Goal: Task Accomplishment & Management: Use online tool/utility

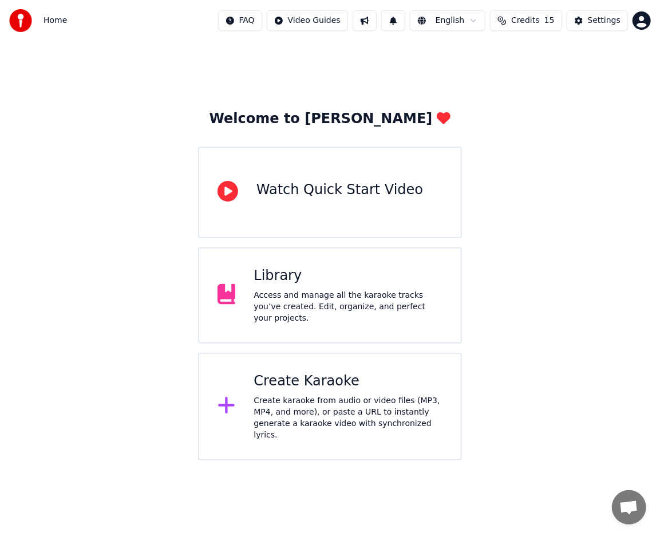
click at [300, 292] on div "Library Access and manage all the karaoke tracks you’ve created. Edit, organize…" at bounding box center [348, 295] width 189 height 57
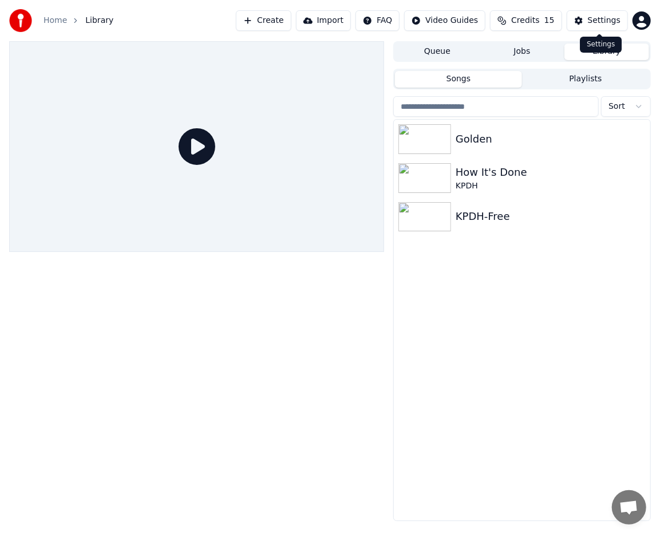
click at [602, 23] on div "Settings" at bounding box center [604, 20] width 33 height 11
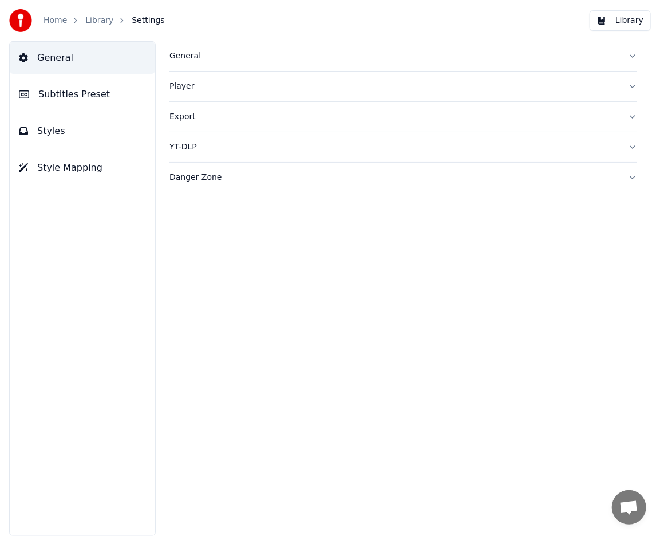
click at [195, 63] on button "General" at bounding box center [403, 56] width 468 height 30
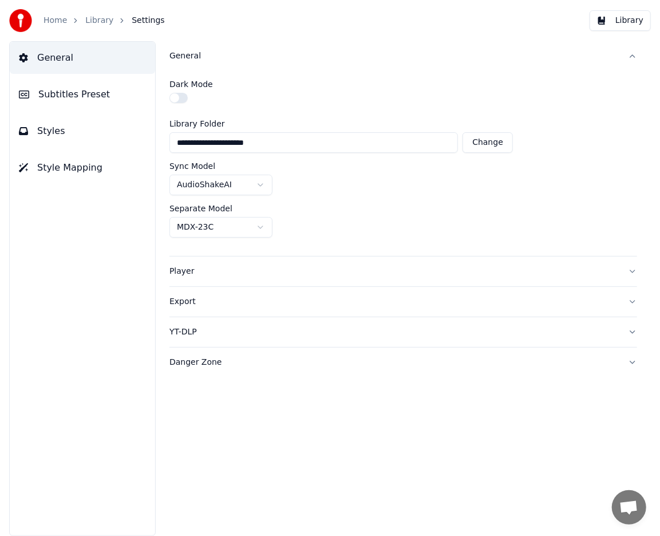
click at [497, 147] on button "Change" at bounding box center [487, 142] width 50 height 21
click at [60, 136] on span "Styles" at bounding box center [51, 131] width 28 height 14
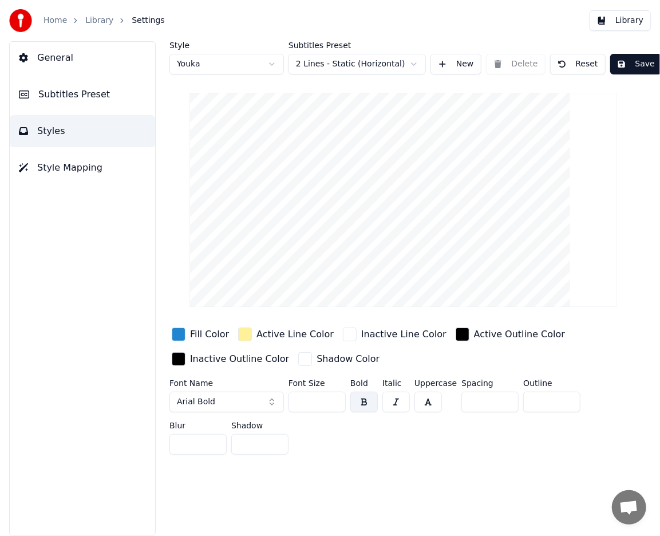
click at [59, 22] on link "Home" at bounding box center [54, 20] width 23 height 11
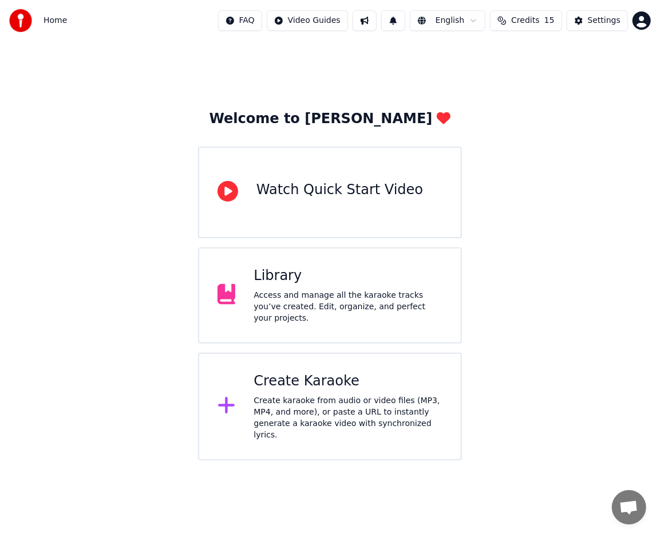
click at [327, 292] on div "Access and manage all the karaoke tracks you’ve created. Edit, organize, and pe…" at bounding box center [348, 307] width 189 height 34
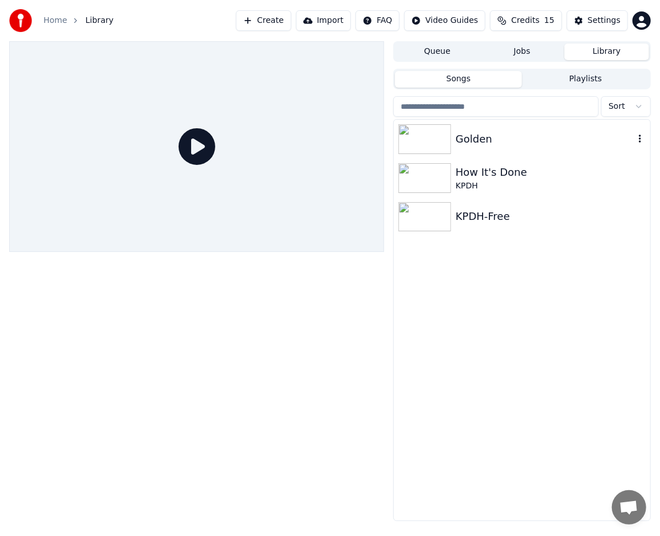
click at [640, 140] on icon "button" at bounding box center [639, 138] width 11 height 9
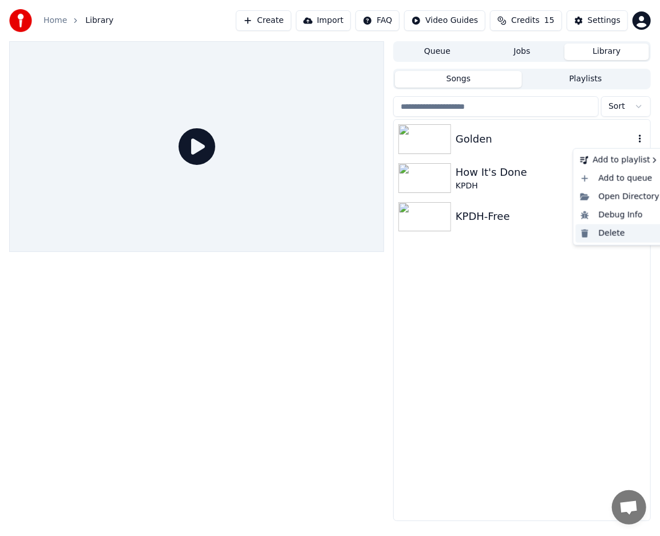
click at [619, 234] on div "Delete" at bounding box center [620, 233] width 88 height 18
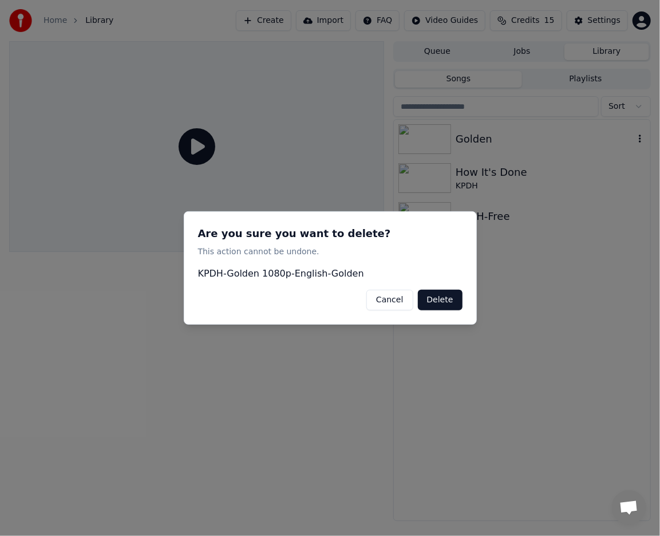
click at [443, 299] on button "Delete" at bounding box center [440, 300] width 45 height 21
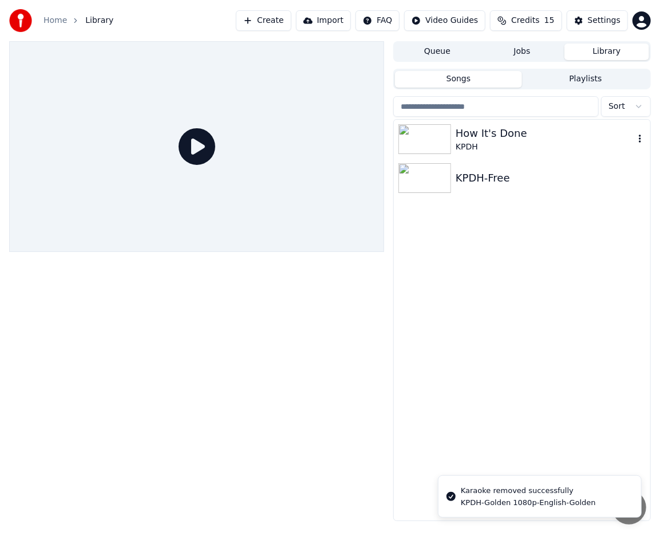
click at [640, 136] on icon "button" at bounding box center [640, 138] width 2 height 8
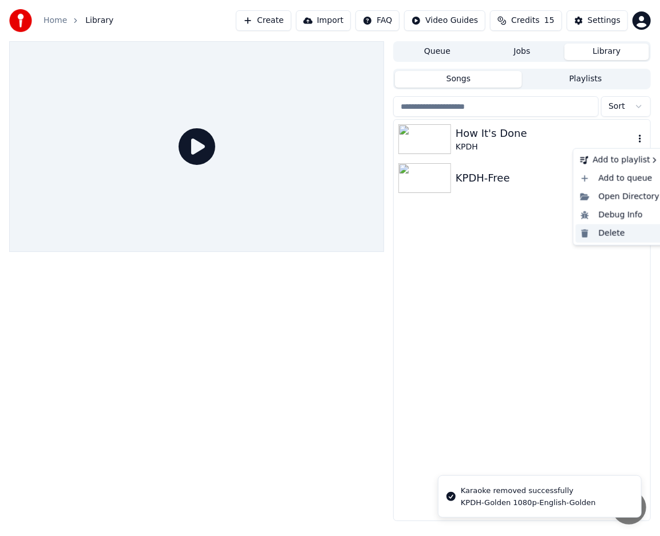
click at [602, 242] on div "Delete" at bounding box center [620, 233] width 88 height 18
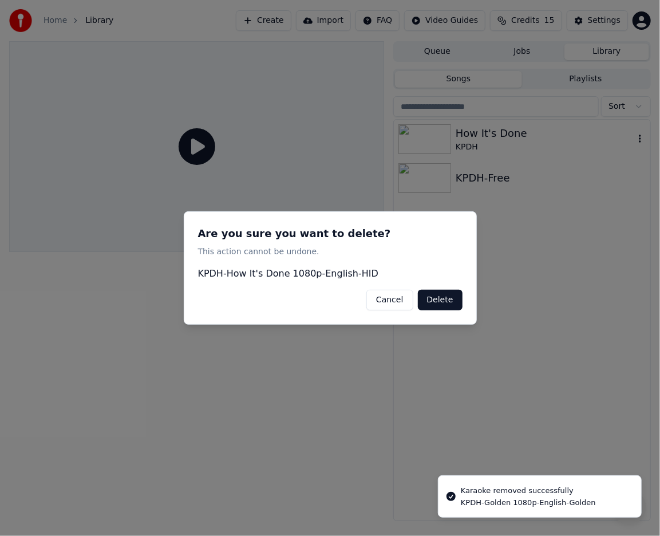
click at [433, 304] on button "Delete" at bounding box center [440, 300] width 45 height 21
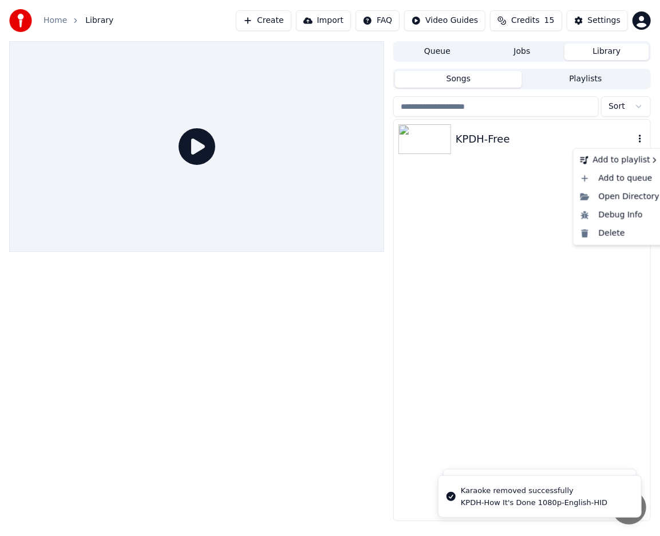
click at [639, 139] on icon "button" at bounding box center [639, 138] width 11 height 9
click at [603, 234] on div "Delete" at bounding box center [620, 233] width 88 height 18
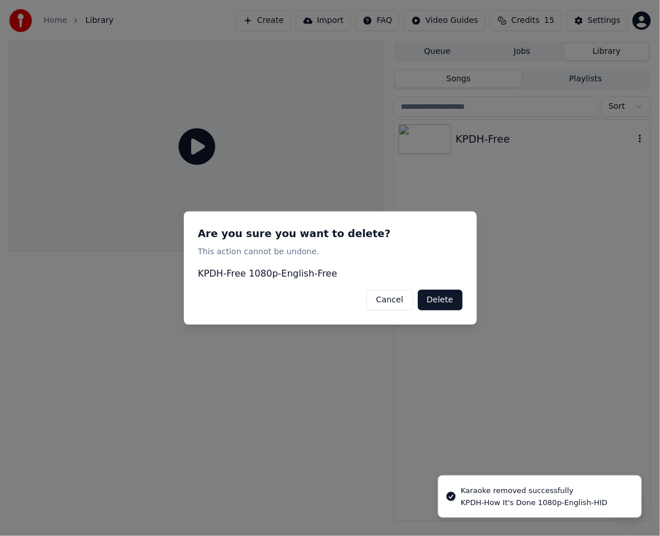
click at [444, 300] on button "Delete" at bounding box center [440, 300] width 45 height 21
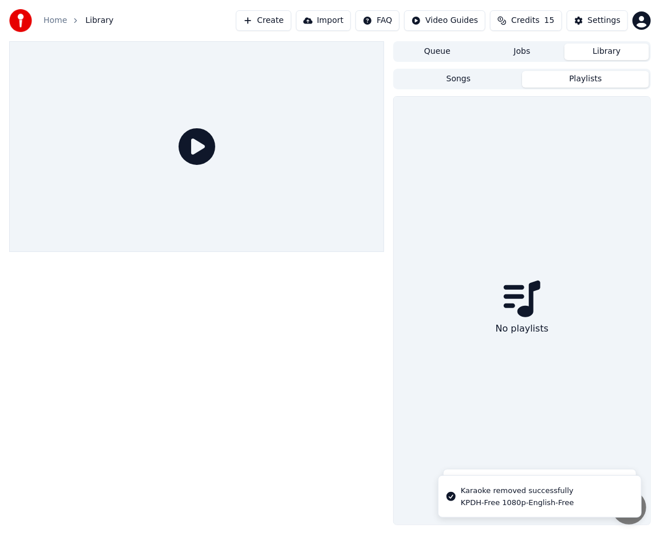
click at [583, 78] on button "Playlists" at bounding box center [585, 79] width 127 height 17
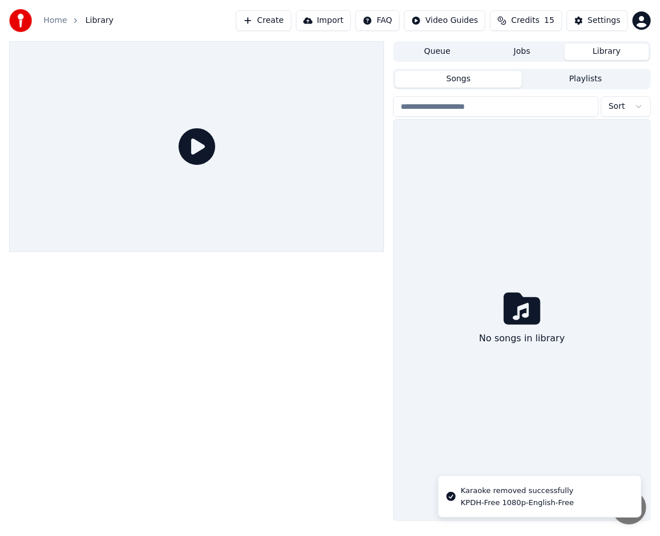
click at [477, 73] on button "Songs" at bounding box center [458, 79] width 127 height 17
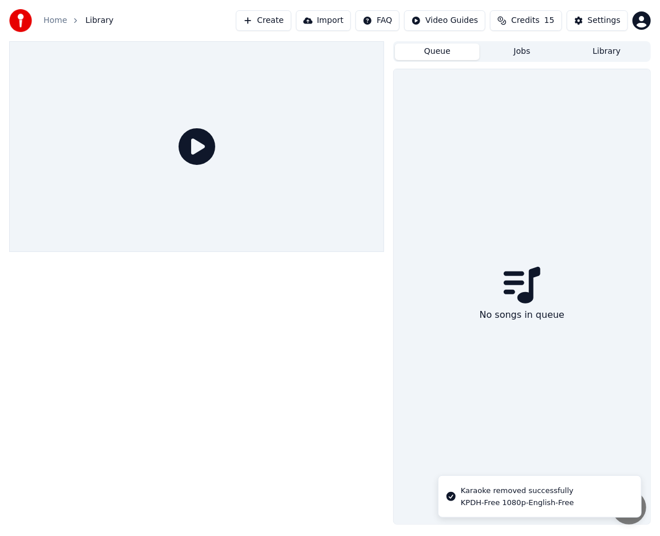
click at [456, 53] on button "Queue" at bounding box center [437, 51] width 85 height 17
click at [516, 53] on button "Jobs" at bounding box center [522, 51] width 85 height 17
click at [599, 55] on button "Library" at bounding box center [606, 51] width 85 height 17
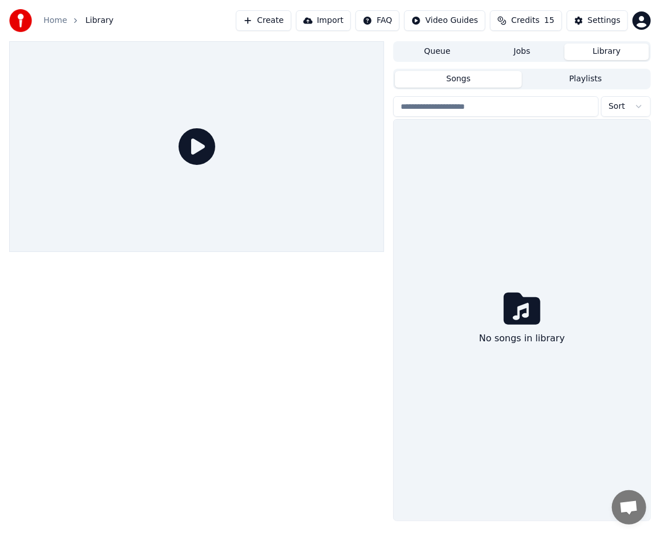
click at [291, 21] on button "Create" at bounding box center [264, 20] width 56 height 21
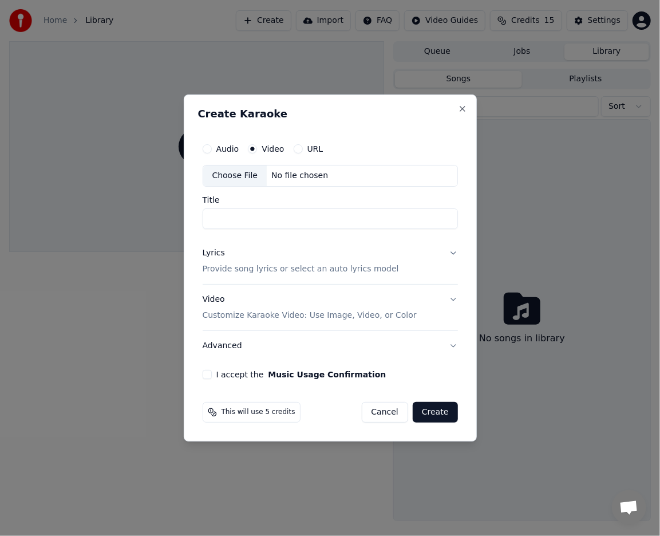
click at [238, 175] on div "Choose File" at bounding box center [235, 175] width 64 height 21
type input "**********"
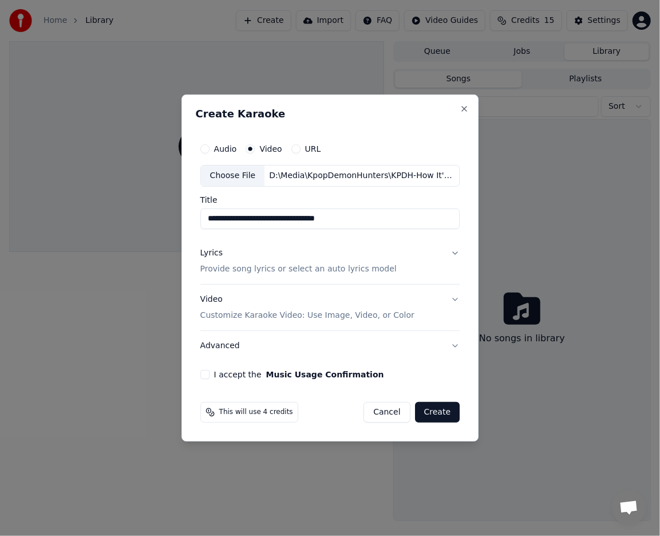
click at [453, 254] on button "Lyrics Provide song lyrics or select an auto lyrics model" at bounding box center [330, 261] width 260 height 46
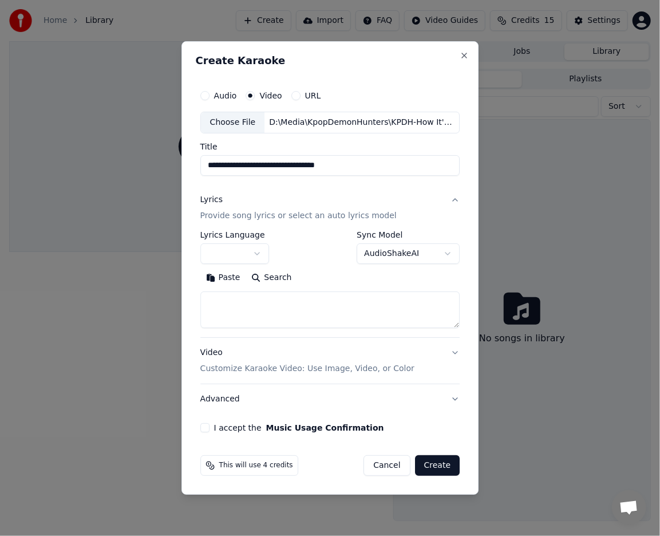
click at [256, 306] on textarea at bounding box center [330, 309] width 260 height 37
click at [256, 293] on textarea at bounding box center [330, 309] width 260 height 37
paste textarea "**********"
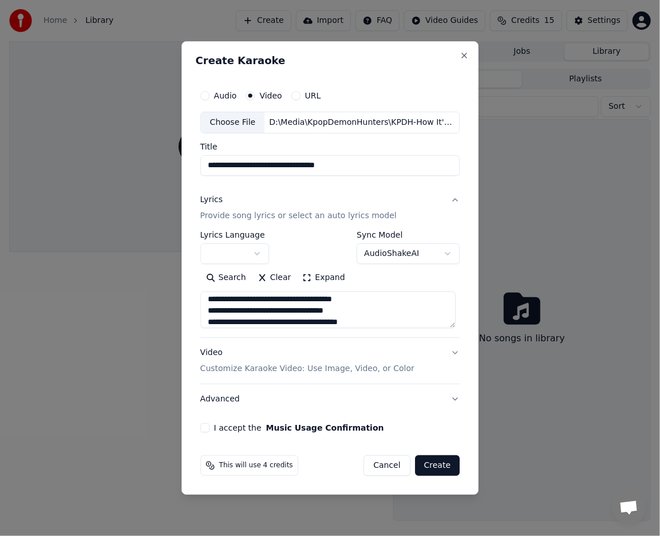
scroll to position [717, 0]
type textarea "**********"
click at [205, 429] on button "I accept the Music Usage Confirmation" at bounding box center [204, 427] width 9 height 9
click at [451, 354] on button "Video Customize Karaoke Video: Use Image, Video, or Color" at bounding box center [330, 361] width 260 height 46
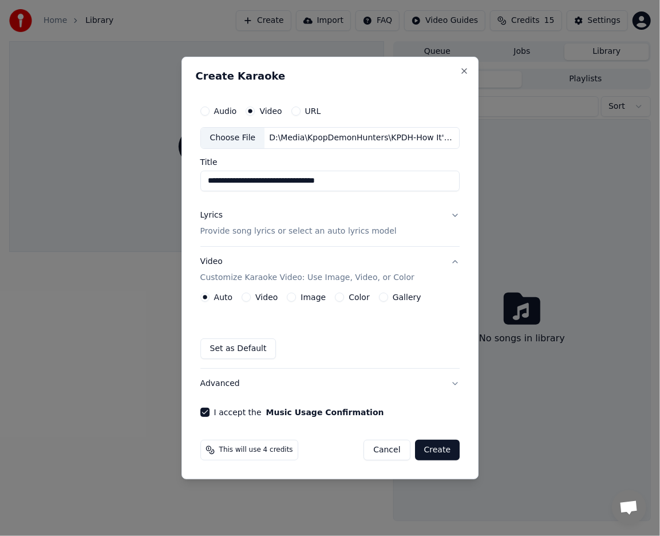
click at [436, 452] on button "Create" at bounding box center [437, 450] width 45 height 21
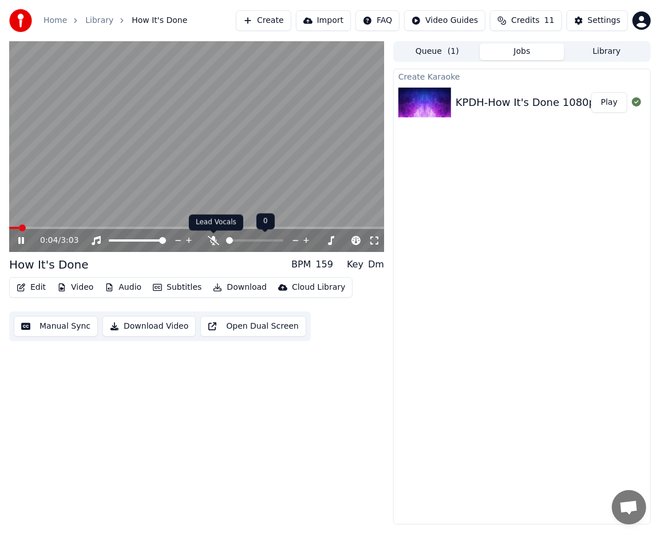
click at [221, 239] on div at bounding box center [265, 240] width 92 height 11
click at [213, 242] on icon at bounding box center [213, 240] width 11 height 9
click at [169, 290] on button "Subtitles" at bounding box center [177, 287] width 58 height 16
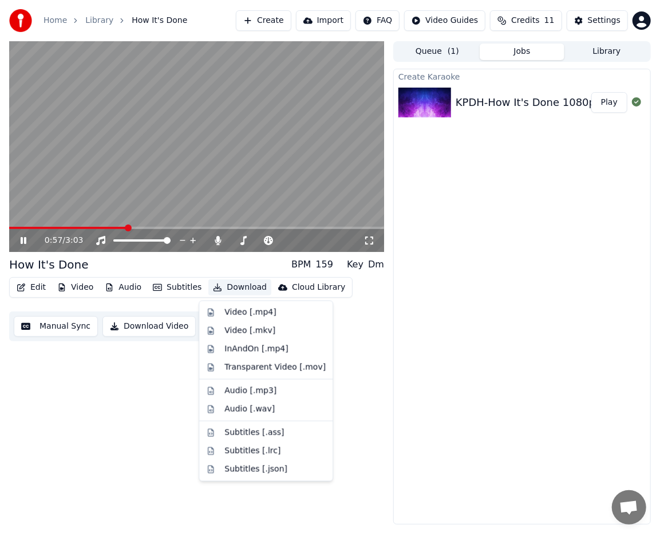
click at [521, 319] on div "Create Karaoke KPDH-How It's Done 1080pk-English-HID Play" at bounding box center [522, 297] width 258 height 456
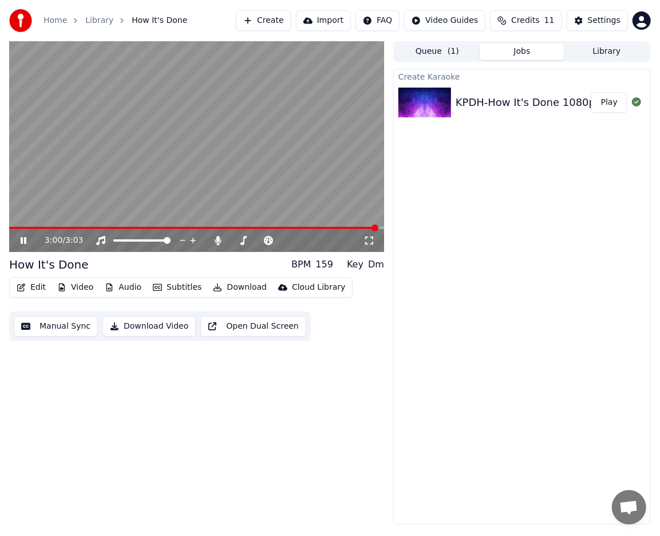
click at [23, 243] on icon at bounding box center [31, 240] width 26 height 9
click at [542, 295] on div "Create Karaoke KPDH-How It's Done 1080pk-English-HID Play" at bounding box center [522, 297] width 258 height 456
click at [247, 289] on button "Download" at bounding box center [239, 287] width 63 height 16
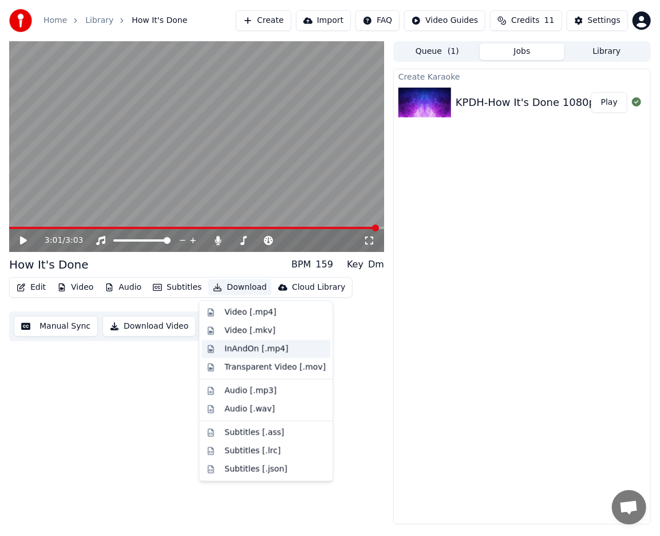
click at [258, 347] on div "InAndOn [.mp4]" at bounding box center [256, 348] width 64 height 11
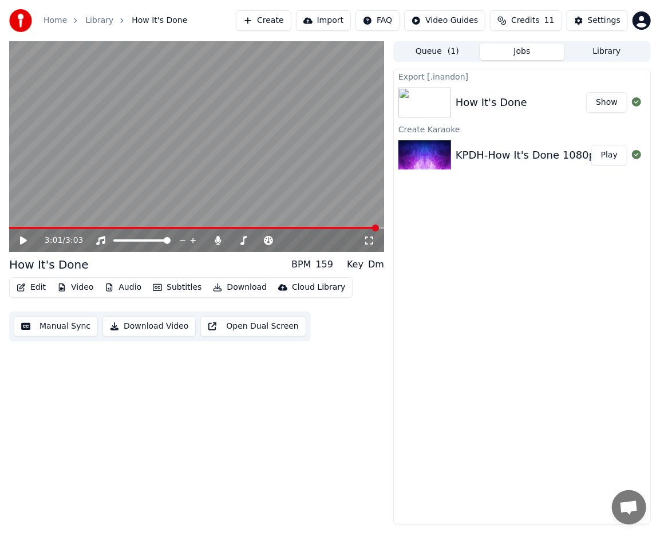
click at [442, 268] on div "Export [.inandon] How It's Done Show Create Karaoke KPDH-How It's Done 1080pk-E…" at bounding box center [522, 297] width 258 height 456
click at [95, 21] on link "Library" at bounding box center [99, 20] width 28 height 11
click at [64, 22] on link "Home" at bounding box center [54, 20] width 23 height 11
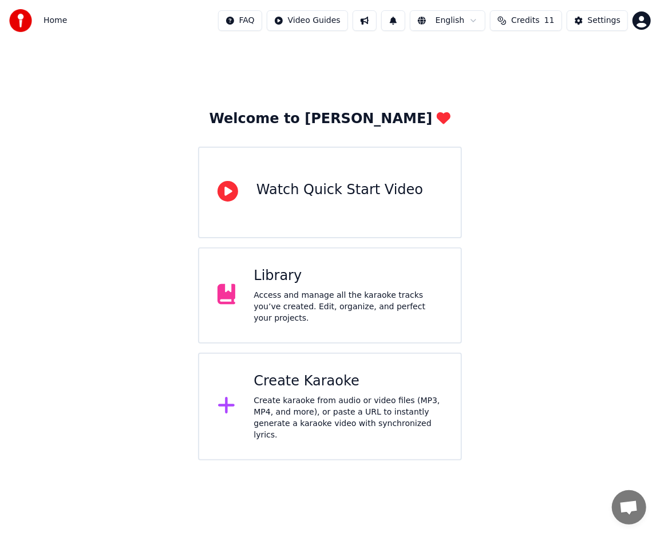
click at [286, 402] on div "Create karaoke from audio or video files (MP3, MP4, and more), or paste a URL t…" at bounding box center [348, 418] width 189 height 46
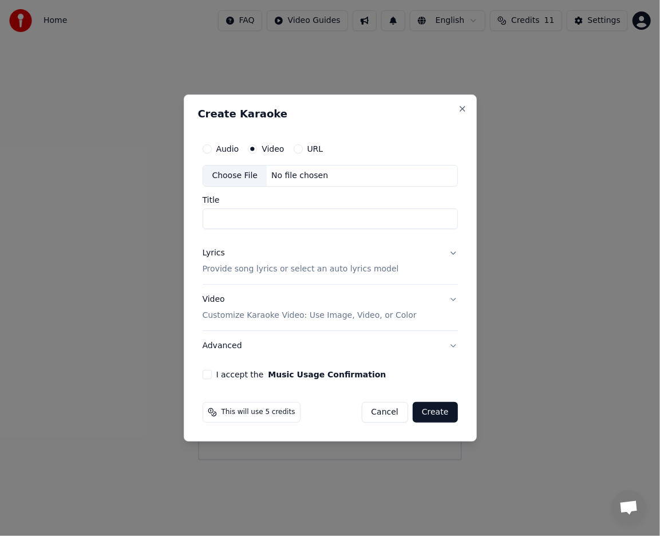
click at [245, 177] on div "Choose File" at bounding box center [235, 175] width 64 height 21
type input "**********"
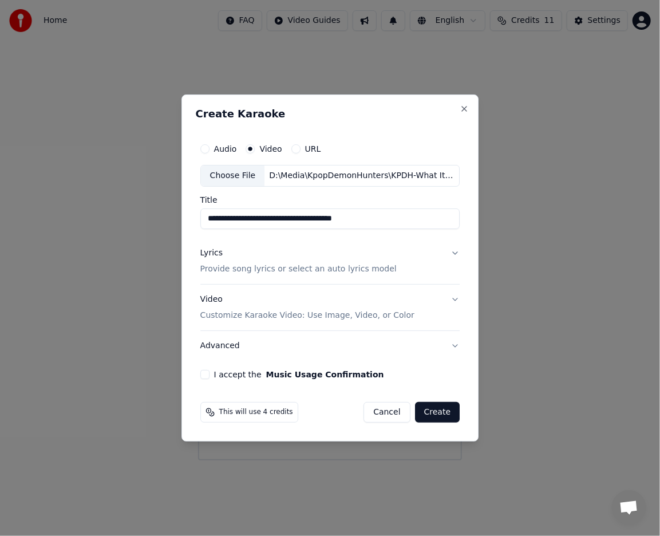
click at [453, 254] on button "Lyrics Provide song lyrics or select an auto lyrics model" at bounding box center [330, 261] width 260 height 46
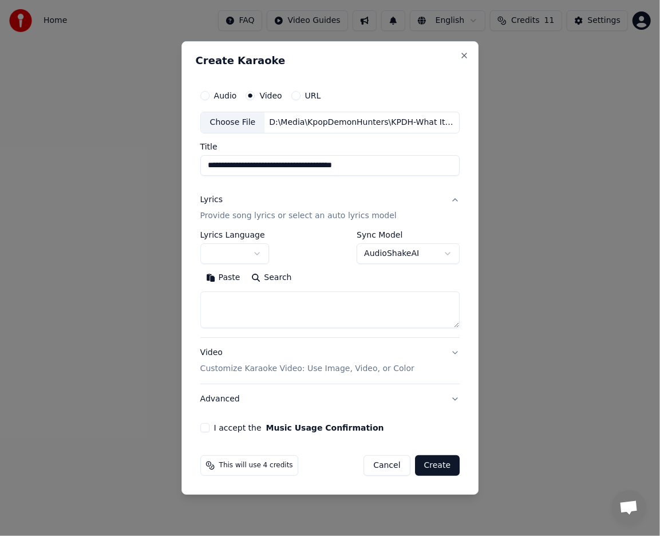
click at [390, 252] on body "**********" at bounding box center [330, 230] width 660 height 460
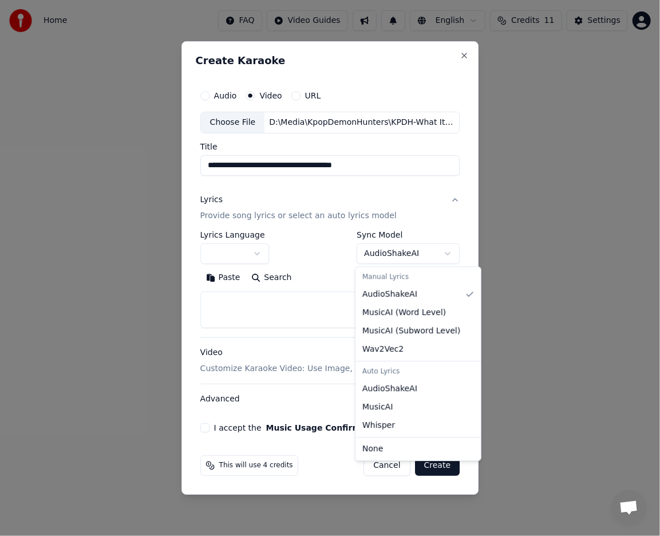
select select "****"
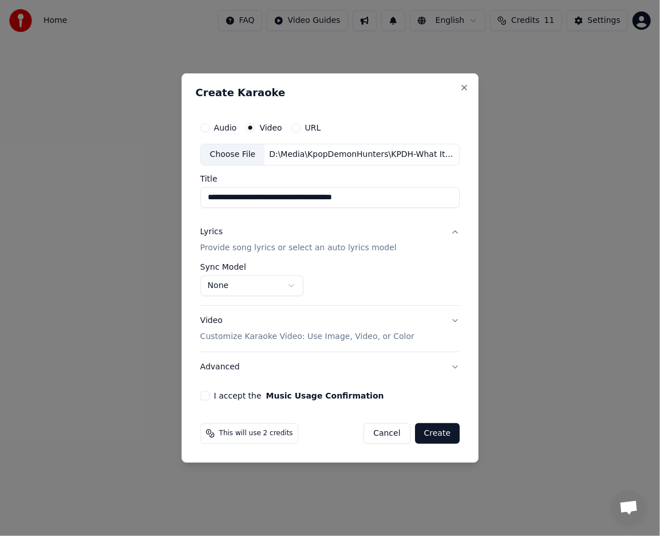
click at [209, 394] on button "I accept the Music Usage Confirmation" at bounding box center [204, 395] width 9 height 9
click at [436, 434] on button "Create" at bounding box center [437, 433] width 45 height 21
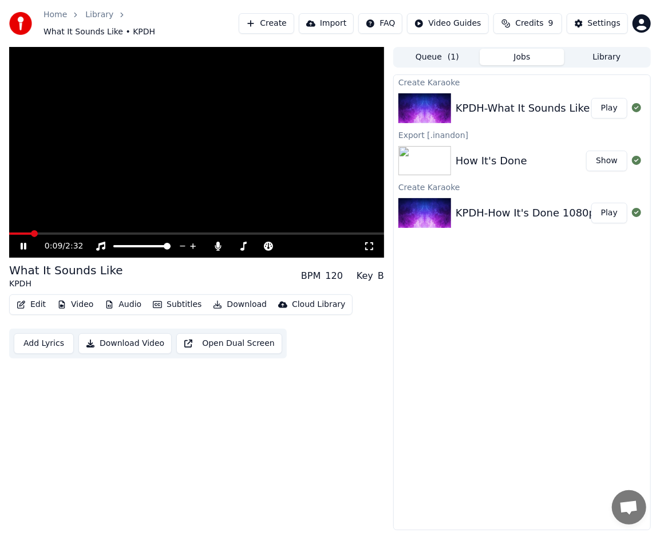
click at [324, 430] on div "0:09 / 2:32 What It Sounds Like KPDH BPM 120 Key B Edit Video Audio Subtitles D…" at bounding box center [196, 288] width 375 height 483
click at [232, 299] on button "Download" at bounding box center [239, 304] width 63 height 16
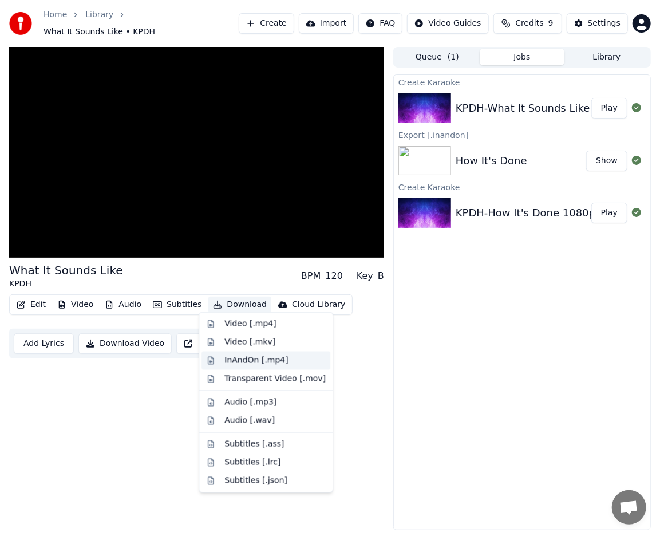
click at [272, 361] on div "InAndOn [.mp4]" at bounding box center [256, 360] width 64 height 11
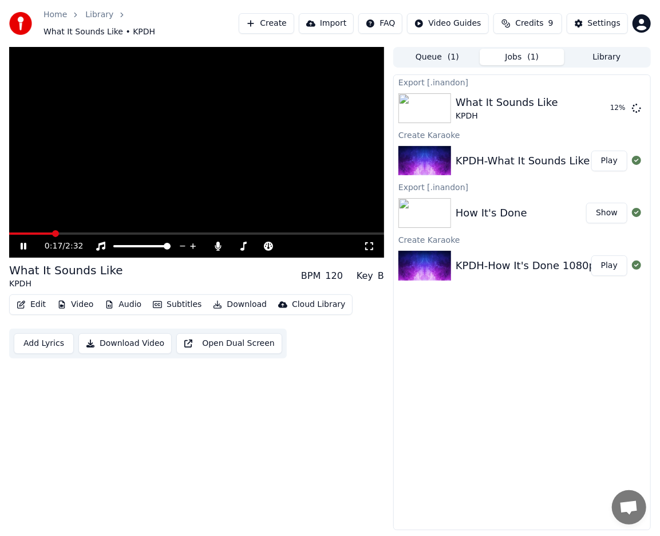
click at [26, 243] on icon at bounding box center [24, 246] width 6 height 7
click at [374, 322] on div "Edit Video Audio Subtitles Download Cloud Library Add Lyrics Download Video Ope…" at bounding box center [196, 326] width 375 height 64
click at [602, 105] on button "Show" at bounding box center [606, 108] width 41 height 21
click at [57, 21] on link "Home" at bounding box center [54, 14] width 23 height 11
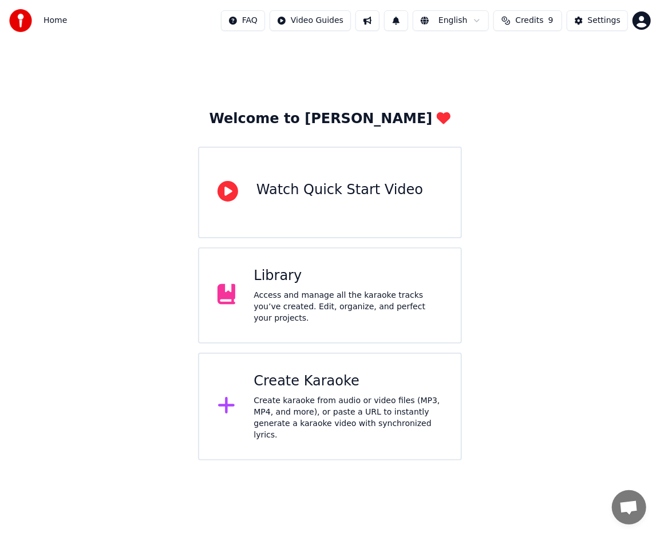
click at [315, 409] on div "Create karaoke from audio or video files (MP3, MP4, and more), or paste a URL t…" at bounding box center [348, 418] width 189 height 46
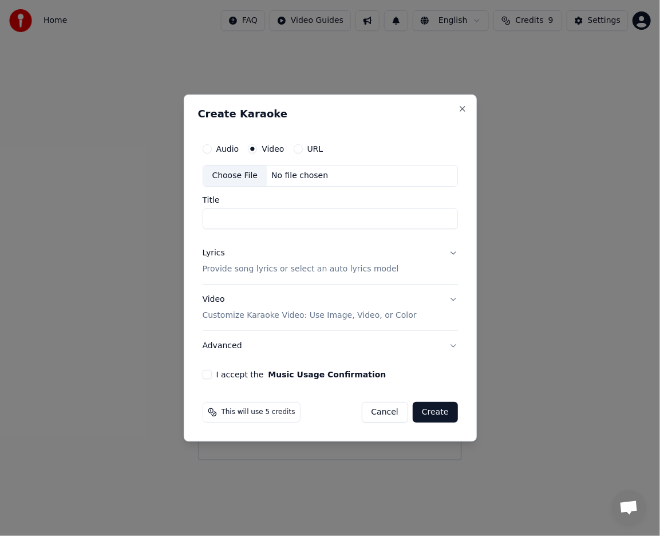
click at [244, 175] on div "Choose File" at bounding box center [235, 175] width 64 height 21
click at [238, 179] on div "Choose File" at bounding box center [235, 175] width 64 height 21
type input "**********"
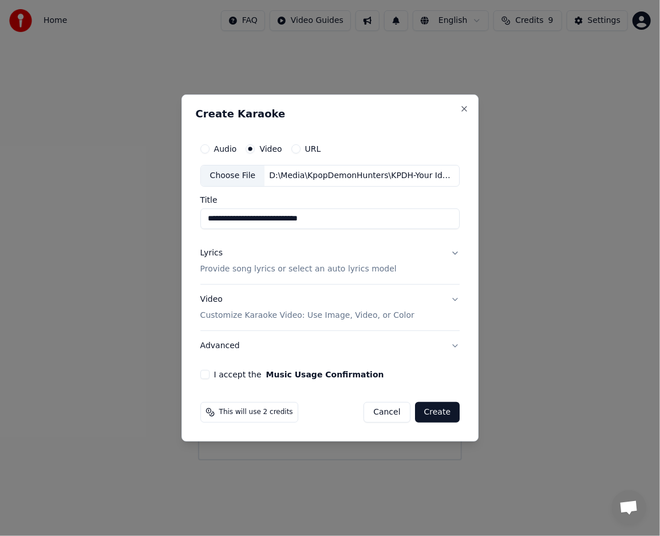
click at [450, 254] on button "Lyrics Provide song lyrics or select an auto lyrics model" at bounding box center [330, 261] width 260 height 46
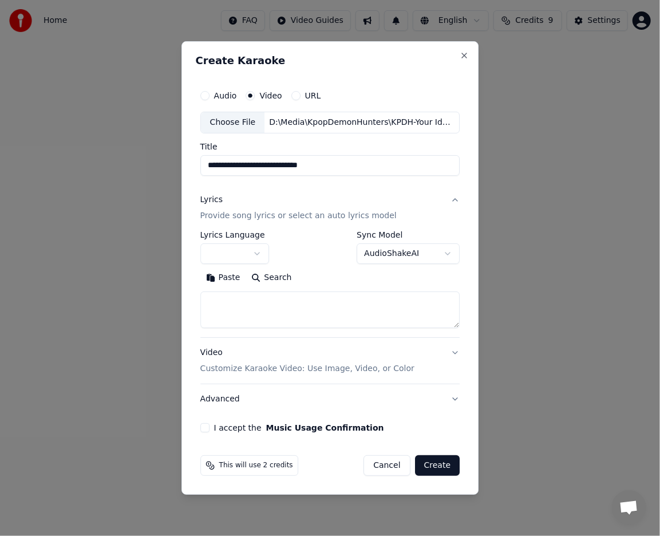
click at [271, 307] on textarea at bounding box center [330, 309] width 260 height 37
paste textarea "**********"
type textarea "**********"
click at [209, 429] on button "I accept the Music Usage Confirmation" at bounding box center [204, 427] width 9 height 9
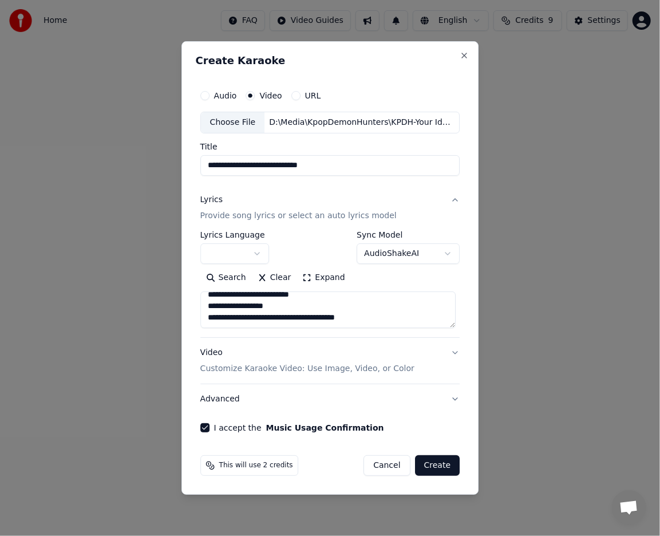
click at [438, 464] on button "Create" at bounding box center [437, 465] width 45 height 21
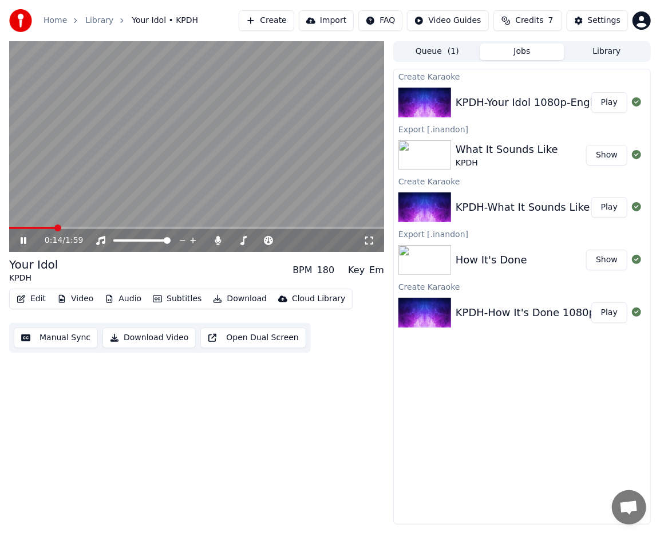
click at [23, 242] on icon at bounding box center [31, 240] width 26 height 9
click at [500, 0] on div "Home Library Your Idol • KPDH Create Import FAQ Video Guides Credits 7 Settings" at bounding box center [330, 20] width 660 height 41
click at [619, 153] on button "Show" at bounding box center [606, 155] width 41 height 21
click at [609, 151] on button "Show" at bounding box center [606, 155] width 41 height 21
click at [614, 159] on button "Show" at bounding box center [606, 155] width 41 height 21
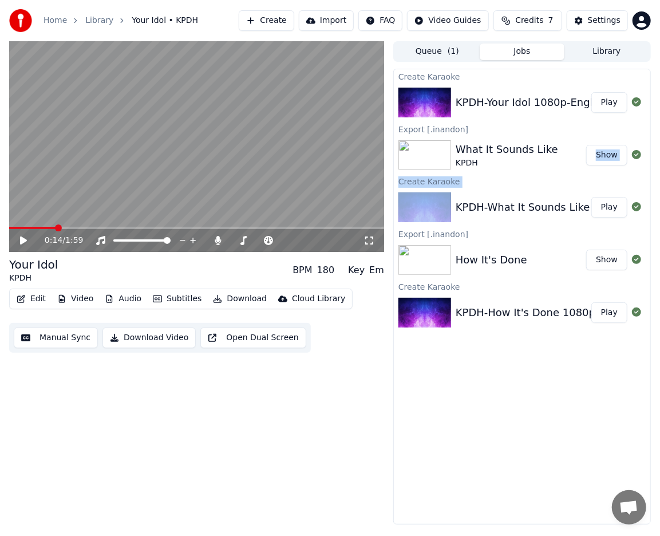
drag, startPoint x: 552, startPoint y: 166, endPoint x: 553, endPoint y: 192, distance: 26.4
click at [553, 190] on div "Create Karaoke KPDH-Your Idol 1080p-English-YI Play Export [.inandon] What It S…" at bounding box center [522, 297] width 258 height 456
click at [614, 262] on button "Show" at bounding box center [606, 260] width 41 height 21
click at [599, 260] on button "Show" at bounding box center [606, 260] width 41 height 21
click at [607, 261] on button "Show" at bounding box center [606, 260] width 41 height 21
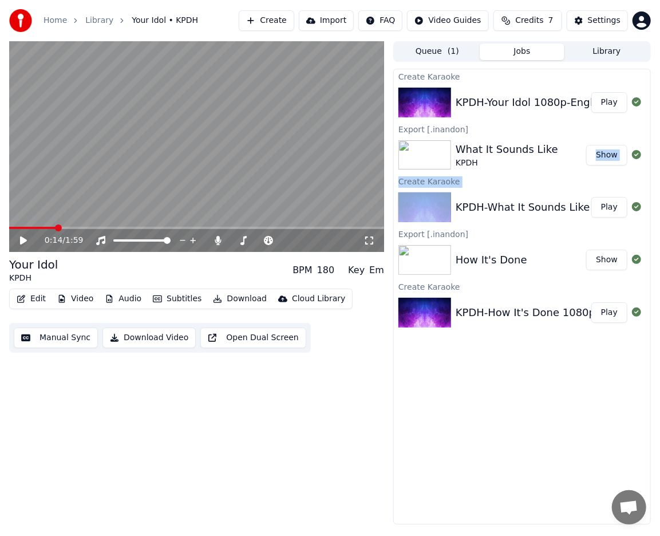
click at [609, 158] on button "Show" at bounding box center [606, 155] width 41 height 21
click at [615, 164] on button "Show" at bounding box center [606, 155] width 41 height 21
drag, startPoint x: 615, startPoint y: 164, endPoint x: 610, endPoint y: 168, distance: 6.5
click at [615, 164] on button "Show" at bounding box center [606, 155] width 41 height 21
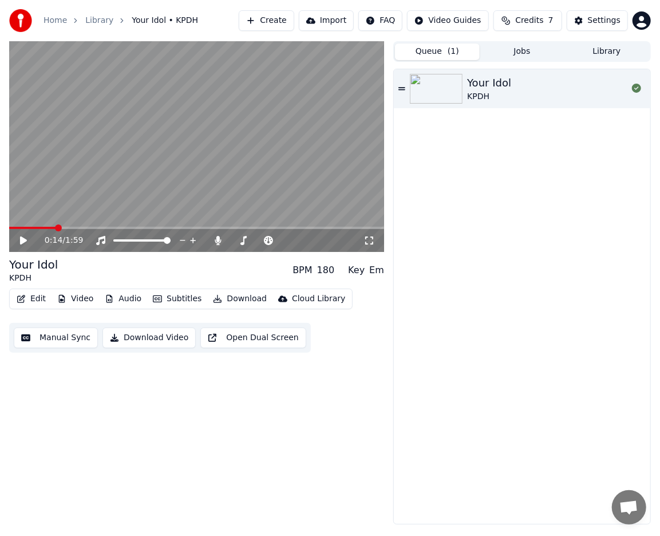
click at [452, 55] on span "( 1 )" at bounding box center [453, 51] width 11 height 11
click at [512, 54] on button "Jobs" at bounding box center [522, 51] width 85 height 17
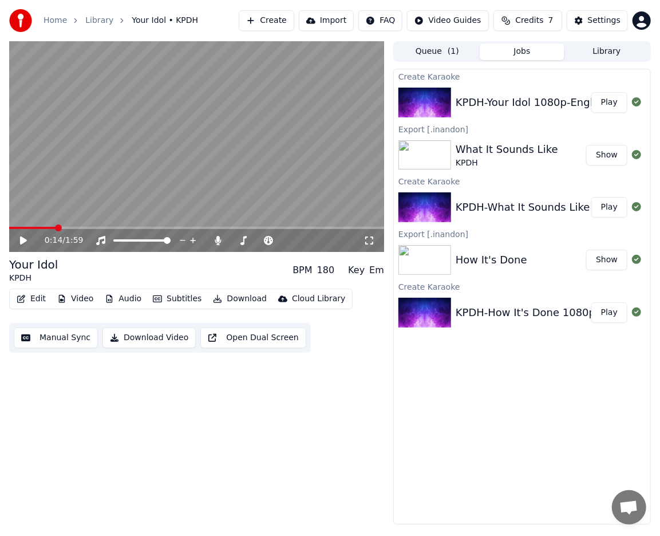
click at [215, 300] on button "Download" at bounding box center [239, 299] width 63 height 16
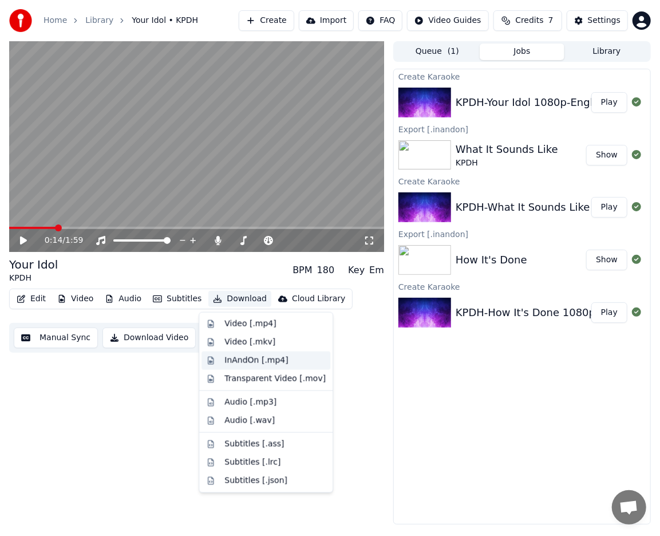
click at [275, 359] on div "InAndOn [.mp4]" at bounding box center [256, 360] width 64 height 11
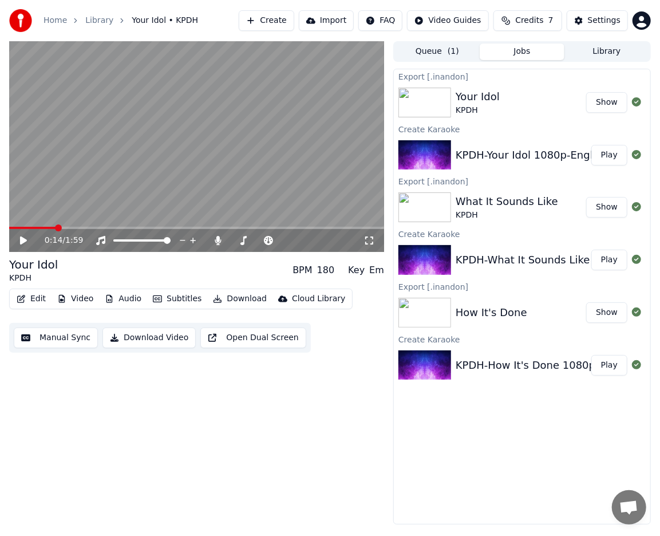
click at [24, 239] on icon at bounding box center [23, 240] width 7 height 8
click at [32, 301] on button "Edit" at bounding box center [31, 299] width 38 height 16
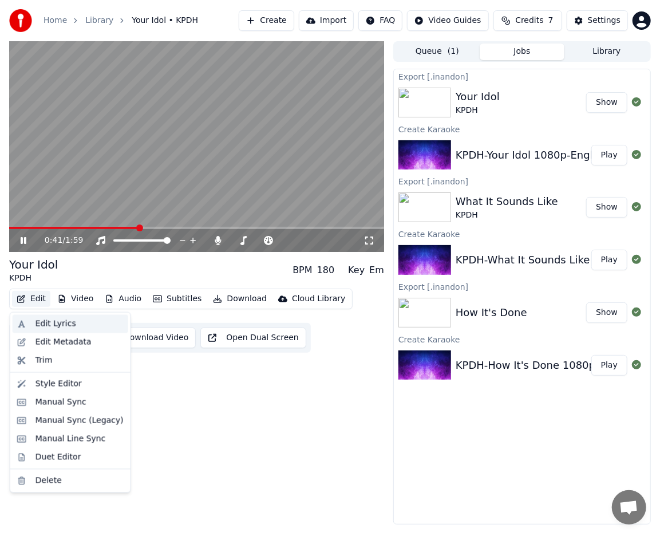
click at [49, 324] on div "Edit Lyrics" at bounding box center [55, 323] width 41 height 11
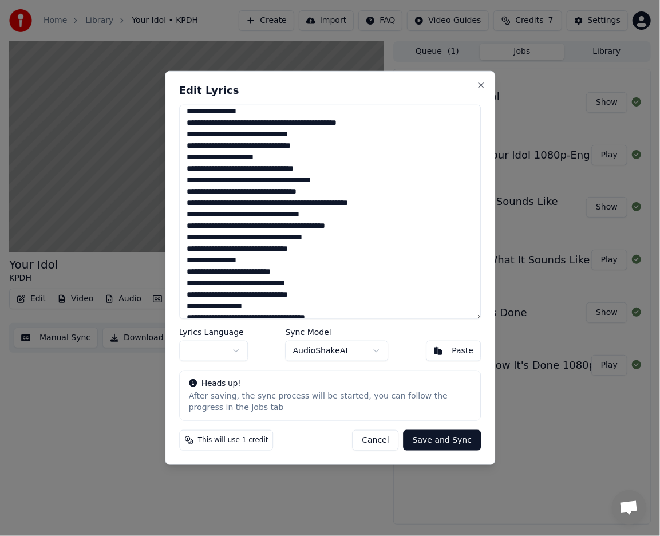
scroll to position [114, 0]
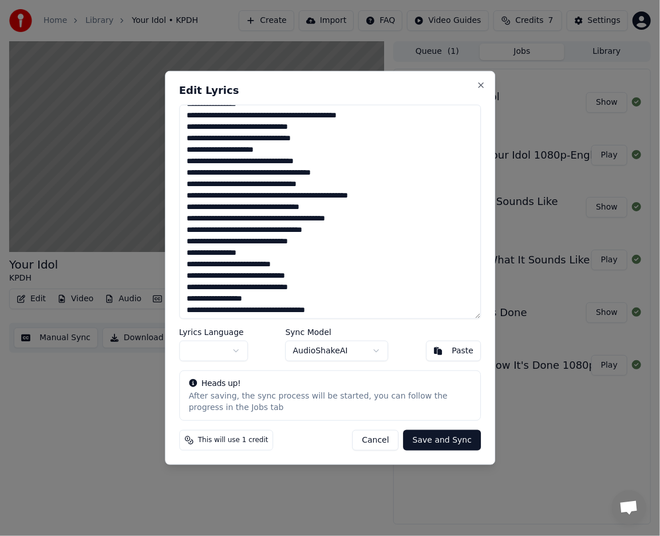
click at [206, 209] on textarea at bounding box center [330, 212] width 302 height 214
click at [260, 216] on textarea at bounding box center [330, 212] width 302 height 214
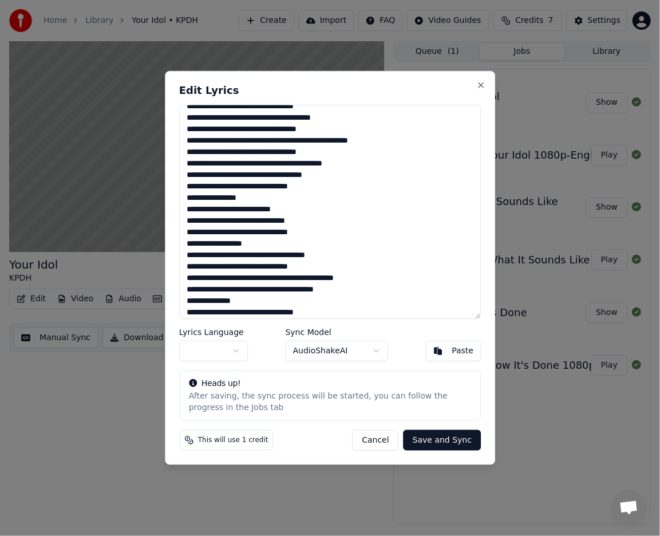
scroll to position [172, 0]
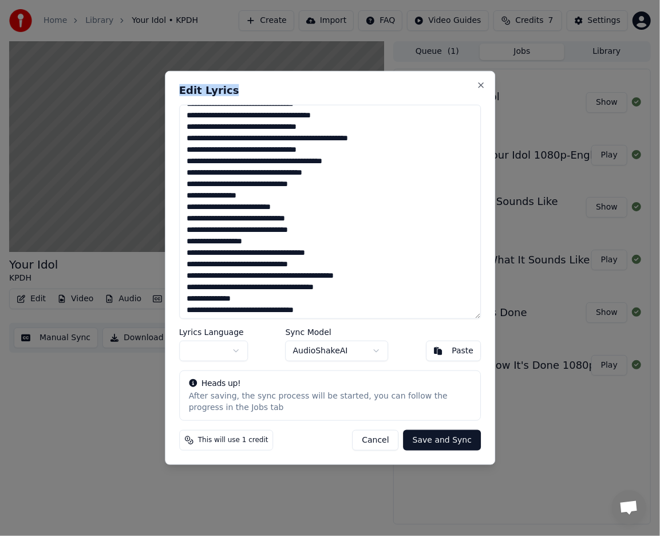
drag, startPoint x: 353, startPoint y: 88, endPoint x: 373, endPoint y: 126, distance: 42.5
click at [373, 126] on div "Edit Lyrics Lyrics Language Sync Model AudioShakeAI Paste Heads up! After savin…" at bounding box center [330, 268] width 330 height 394
click at [283, 237] on textarea at bounding box center [330, 212] width 302 height 214
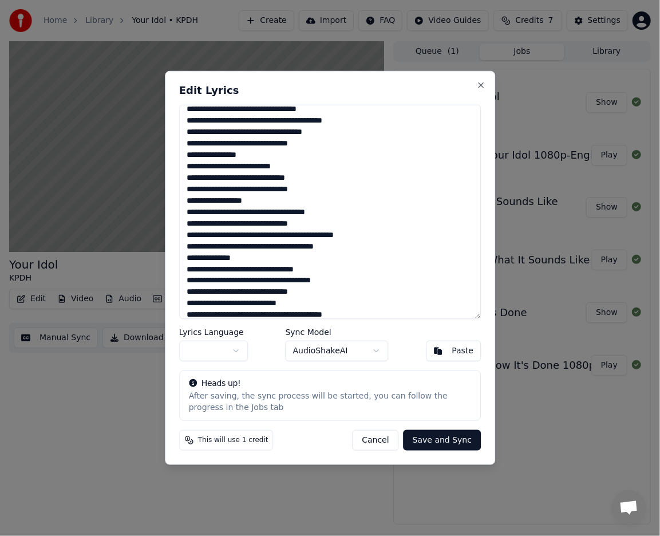
scroll to position [215, 0]
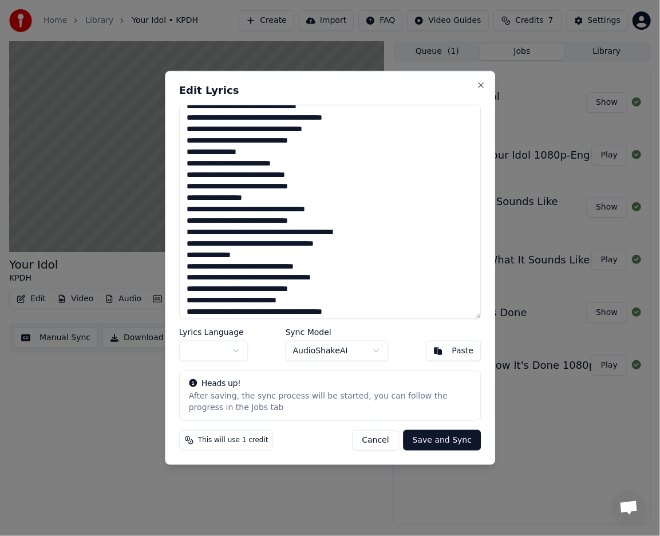
drag, startPoint x: 351, startPoint y: 81, endPoint x: 417, endPoint y: 88, distance: 65.5
click at [417, 88] on div "Edit Lyrics Lyrics Language Sync Model AudioShakeAI Paste Heads up! After savin…" at bounding box center [330, 268] width 330 height 394
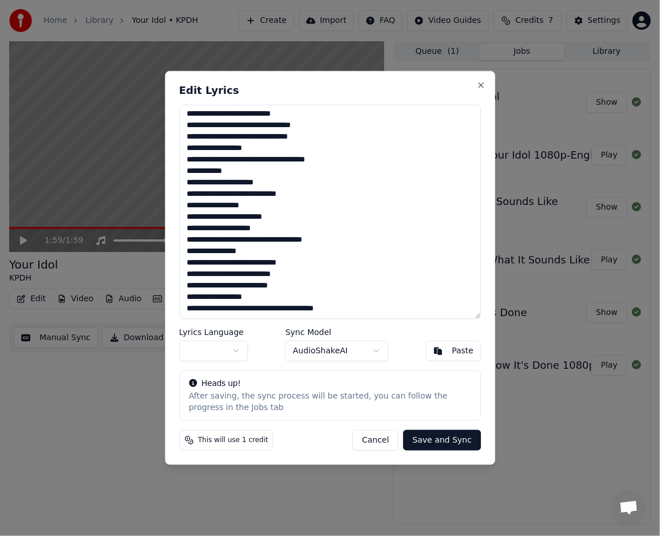
scroll to position [0, 0]
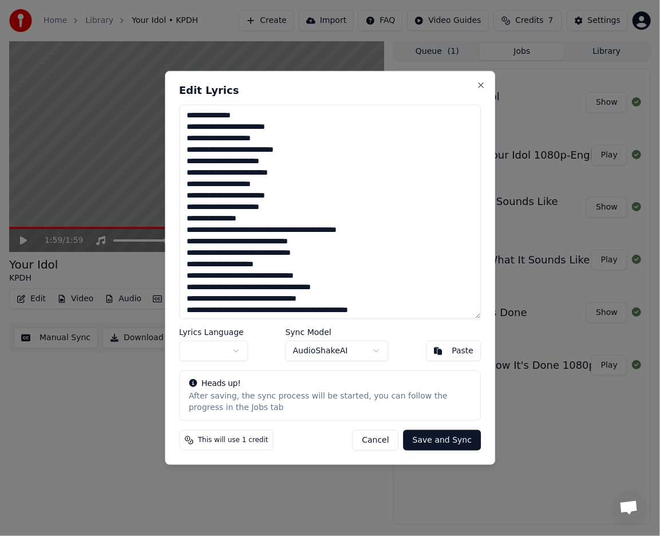
drag, startPoint x: 374, startPoint y: 310, endPoint x: 150, endPoint y: 57, distance: 337.7
click at [151, 54] on body "Home Library Your Idol • KPDH Create Import FAQ Video Guides Credits 7 Settings…" at bounding box center [330, 268] width 660 height 536
click at [380, 440] on button "Cancel" at bounding box center [375, 440] width 46 height 21
type textarea "**********"
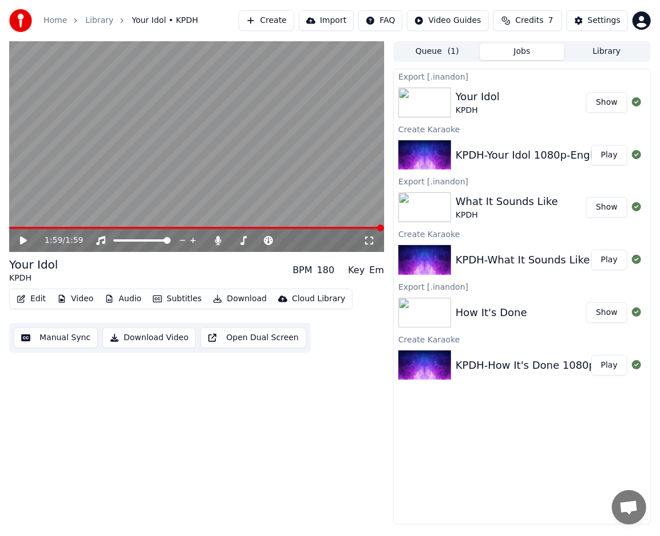
click at [21, 239] on icon at bounding box center [23, 240] width 7 height 8
click at [80, 228] on span at bounding box center [196, 228] width 375 height 2
click at [252, 227] on span at bounding box center [139, 228] width 261 height 2
click at [244, 227] on span at bounding box center [126, 228] width 235 height 2
click at [285, 197] on video at bounding box center [196, 146] width 375 height 211
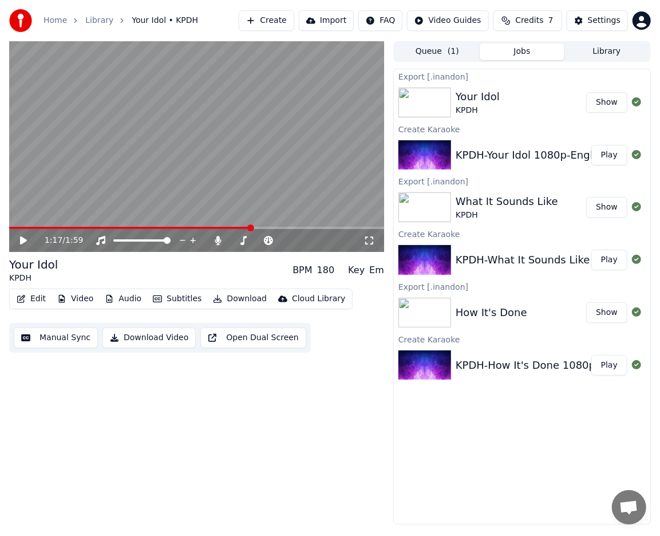
click at [300, 201] on video at bounding box center [196, 146] width 375 height 211
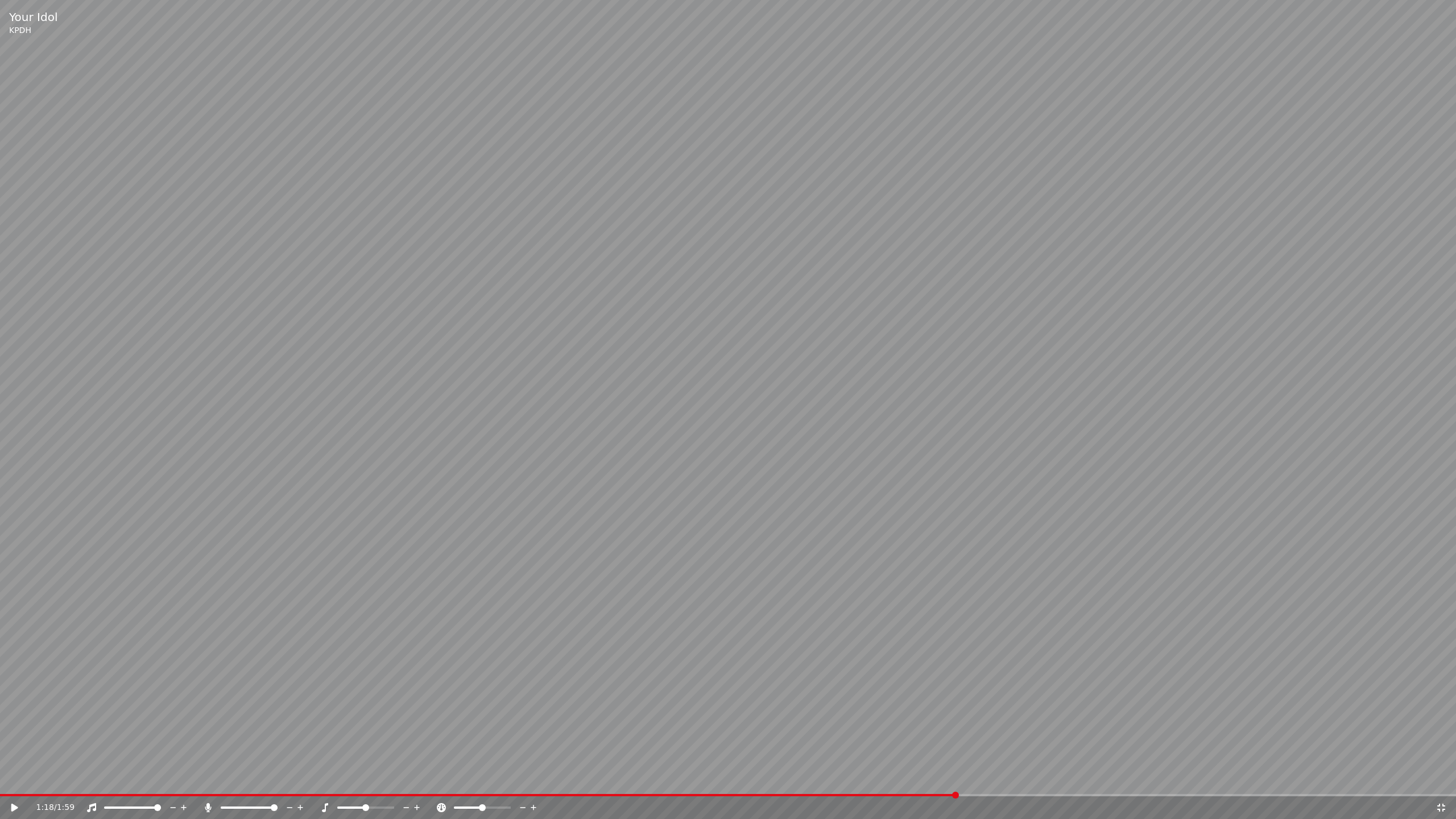
click at [427, 315] on video at bounding box center [728, 410] width 1456 height 819
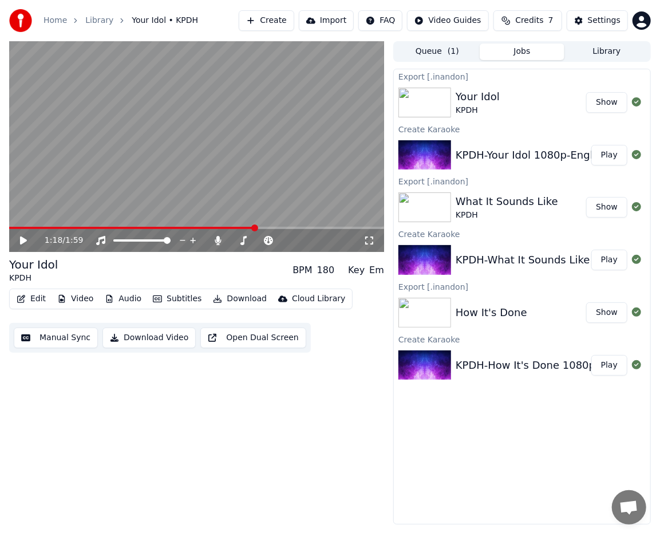
click at [229, 189] on video at bounding box center [196, 146] width 375 height 211
click at [246, 174] on video at bounding box center [196, 146] width 375 height 211
click at [255, 227] on span at bounding box center [132, 228] width 247 height 2
click at [239, 228] on span at bounding box center [132, 228] width 247 height 2
click at [29, 243] on icon at bounding box center [31, 240] width 26 height 9
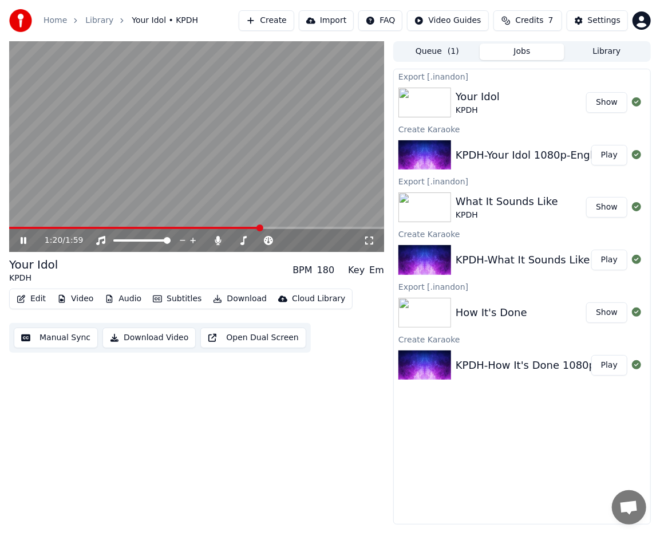
click at [29, 243] on icon at bounding box center [31, 240] width 26 height 9
click at [37, 299] on button "Edit" at bounding box center [31, 299] width 38 height 16
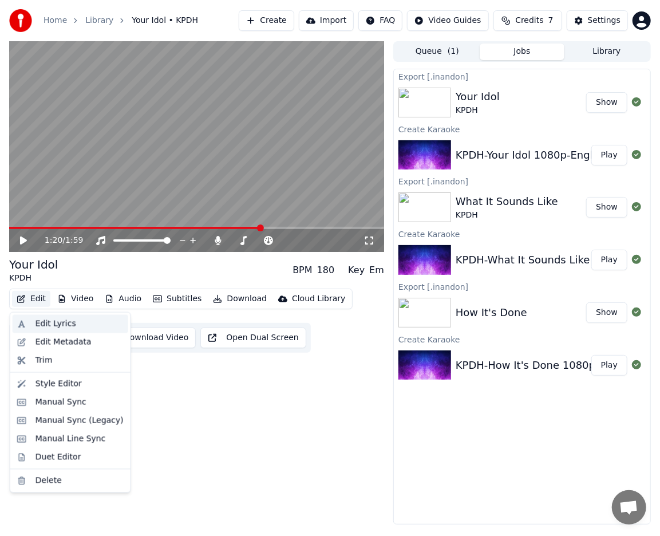
click at [31, 325] on div "Edit Lyrics" at bounding box center [71, 324] width 116 height 18
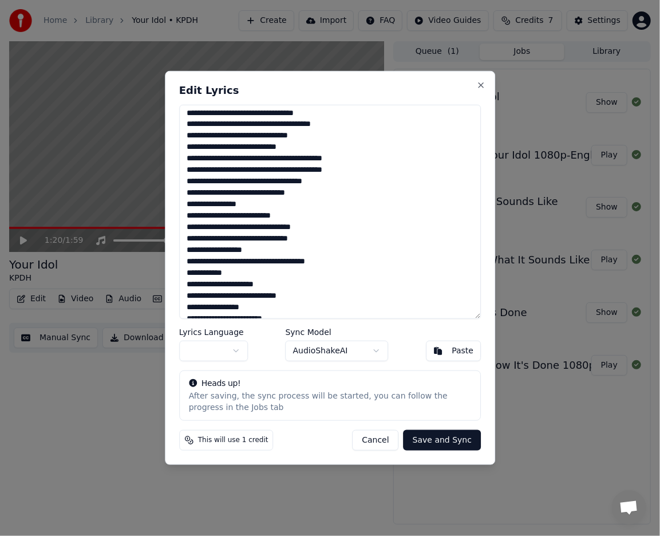
scroll to position [470, 0]
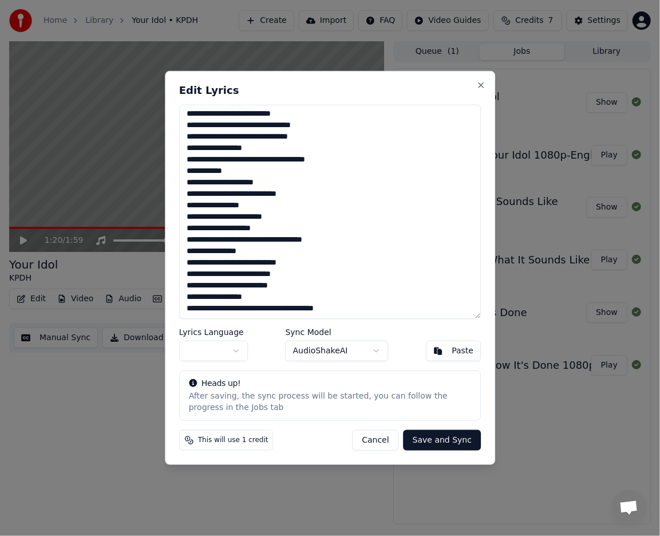
click at [381, 448] on button "Cancel" at bounding box center [375, 440] width 46 height 21
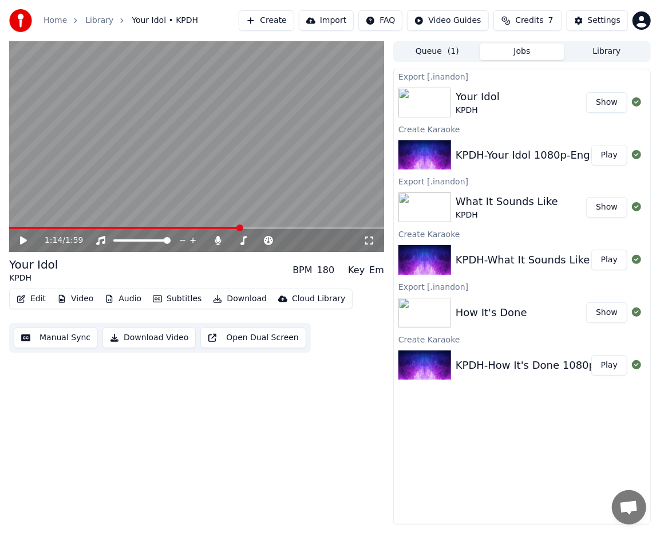
click at [240, 228] on span at bounding box center [125, 228] width 232 height 2
click at [25, 243] on icon at bounding box center [31, 240] width 26 height 9
click at [136, 227] on span at bounding box center [73, 228] width 128 height 2
click at [156, 228] on span at bounding box center [196, 228] width 375 height 2
click at [131, 228] on span at bounding box center [70, 228] width 122 height 2
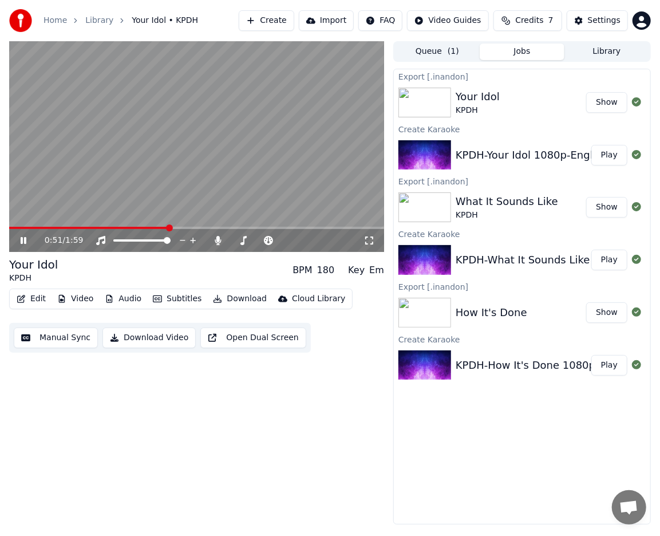
click at [169, 228] on span at bounding box center [196, 228] width 375 height 2
click at [180, 229] on div "0:51 / 1:59" at bounding box center [196, 240] width 375 height 23
click at [193, 228] on span at bounding box center [196, 228] width 375 height 2
click at [23, 242] on icon at bounding box center [31, 240] width 26 height 9
click at [23, 242] on icon at bounding box center [23, 240] width 7 height 8
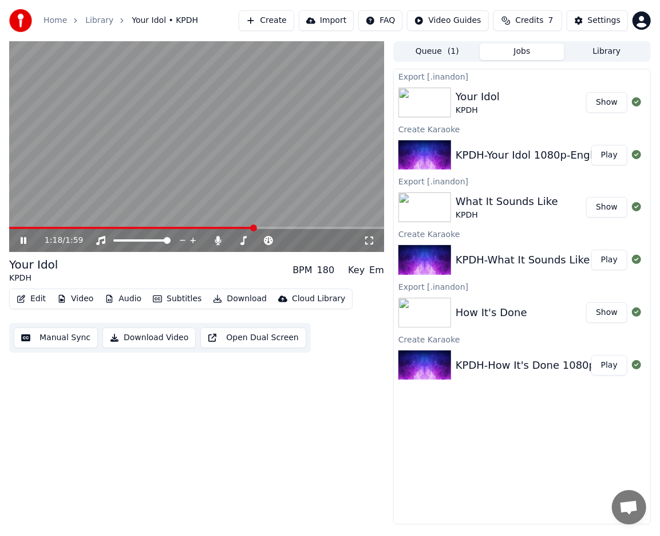
click at [23, 242] on icon at bounding box center [31, 240] width 26 height 9
click at [23, 242] on icon at bounding box center [23, 240] width 7 height 8
click at [23, 242] on icon at bounding box center [31, 240] width 26 height 9
click at [25, 243] on icon at bounding box center [31, 240] width 26 height 9
click at [25, 243] on icon at bounding box center [24, 240] width 6 height 7
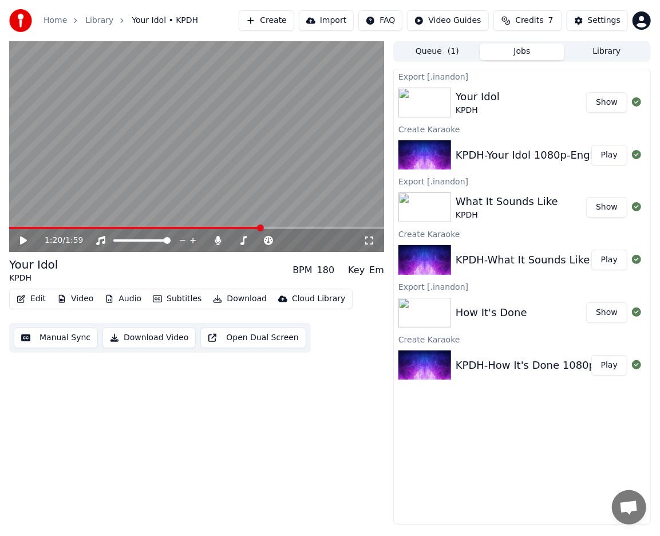
click at [246, 227] on span at bounding box center [135, 228] width 252 height 2
click at [25, 242] on icon at bounding box center [23, 240] width 7 height 8
click at [24, 242] on icon at bounding box center [24, 240] width 6 height 7
click at [24, 240] on icon at bounding box center [23, 240] width 7 height 8
click at [24, 240] on icon at bounding box center [24, 240] width 6 height 7
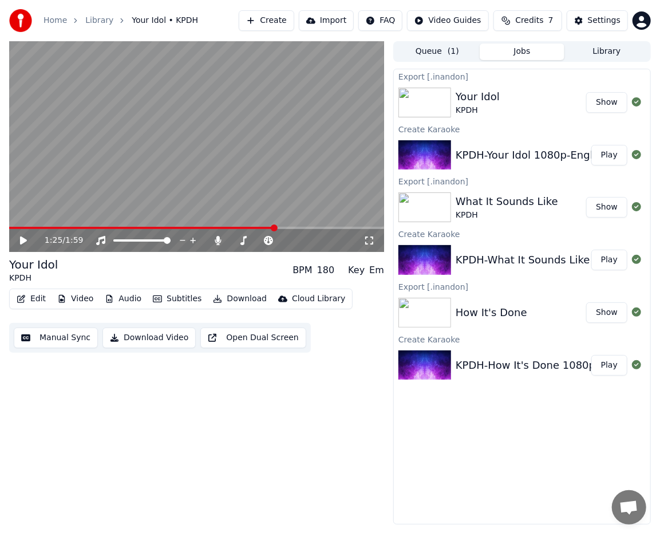
click at [19, 241] on icon at bounding box center [31, 240] width 26 height 9
click at [270, 227] on span at bounding box center [146, 228] width 275 height 2
click at [25, 242] on icon at bounding box center [23, 240] width 7 height 8
click at [24, 242] on icon at bounding box center [24, 240] width 6 height 7
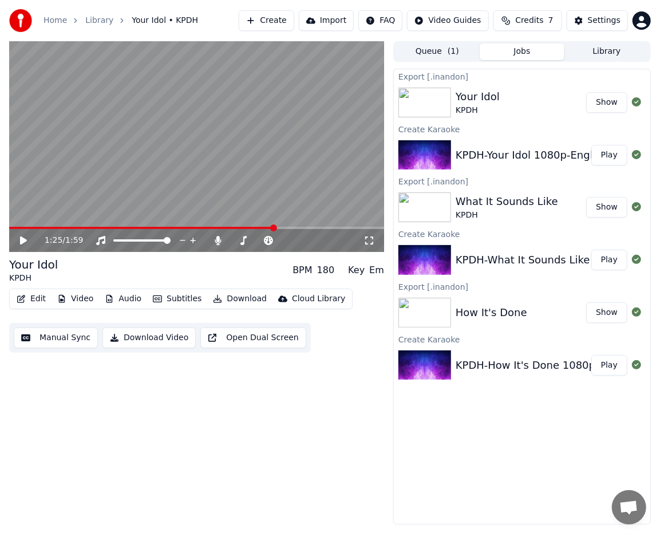
click at [275, 227] on span at bounding box center [142, 228] width 266 height 2
click at [29, 240] on icon at bounding box center [31, 240] width 26 height 9
click at [27, 240] on icon at bounding box center [31, 240] width 26 height 9
click at [241, 227] on span at bounding box center [125, 228] width 232 height 2
click at [25, 240] on icon at bounding box center [23, 240] width 7 height 8
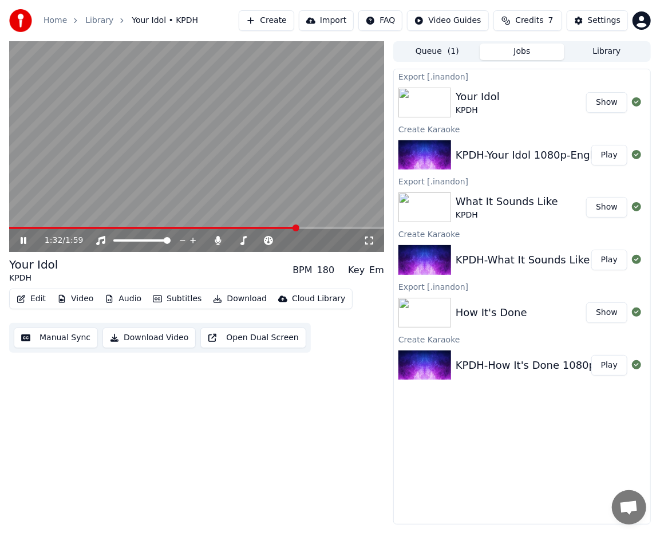
click at [282, 226] on video at bounding box center [196, 146] width 375 height 211
click at [282, 227] on span at bounding box center [154, 228] width 290 height 2
click at [260, 211] on video at bounding box center [196, 146] width 375 height 211
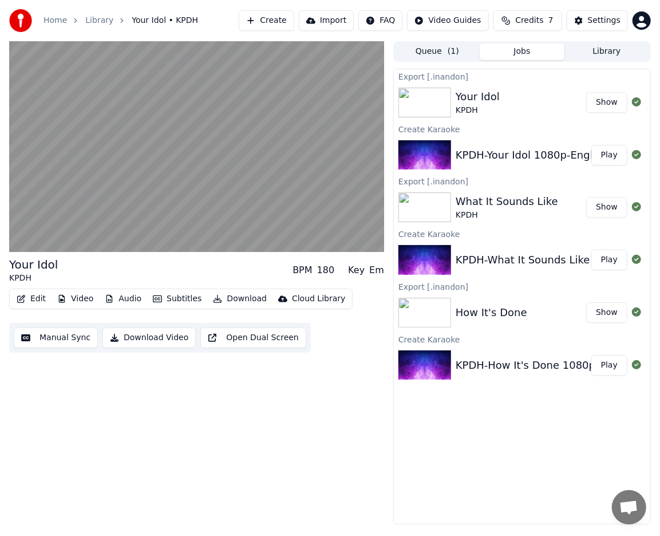
click at [32, 300] on button "Edit" at bounding box center [31, 299] width 38 height 16
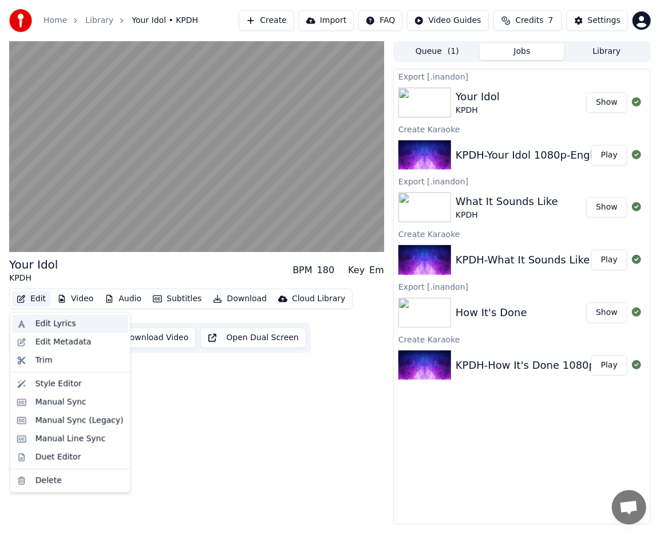
click at [42, 323] on div "Edit Lyrics" at bounding box center [55, 323] width 41 height 11
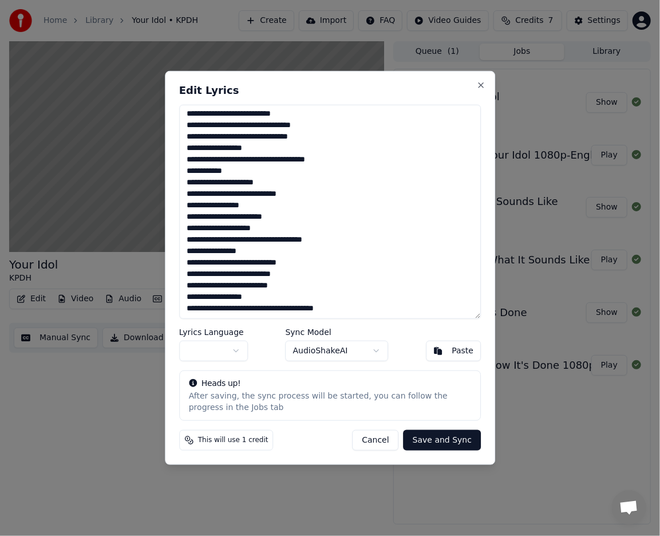
drag, startPoint x: 187, startPoint y: 113, endPoint x: 483, endPoint y: 371, distance: 393.5
click at [477, 371] on div "Edit Lyrics Lyrics Language Sync Model AudioShakeAI Paste Heads up! After savin…" at bounding box center [330, 268] width 330 height 394
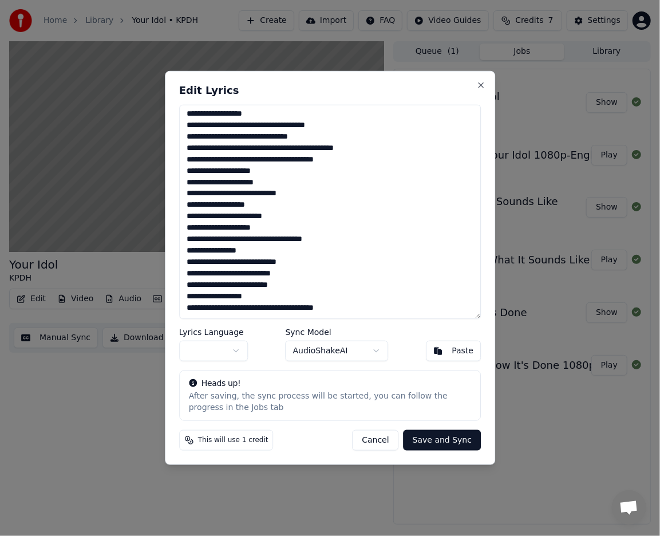
scroll to position [299, 0]
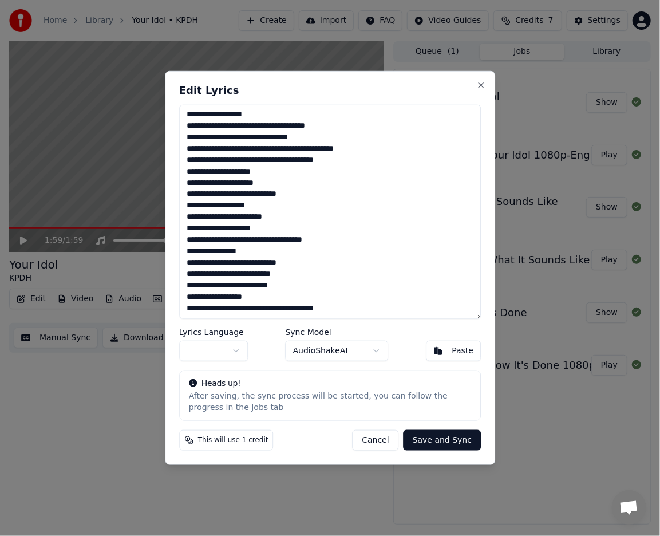
type textarea "**********"
click at [446, 442] on button "Save and Sync" at bounding box center [441, 440] width 77 height 21
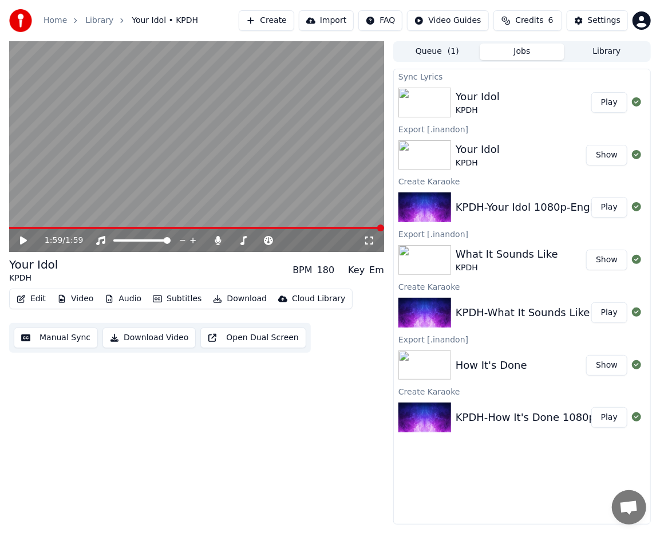
click at [25, 240] on icon at bounding box center [23, 240] width 7 height 8
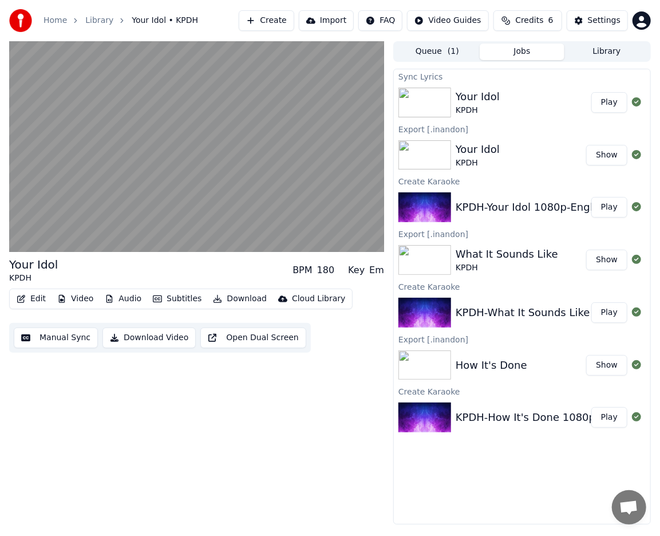
click at [35, 302] on button "Edit" at bounding box center [31, 299] width 38 height 16
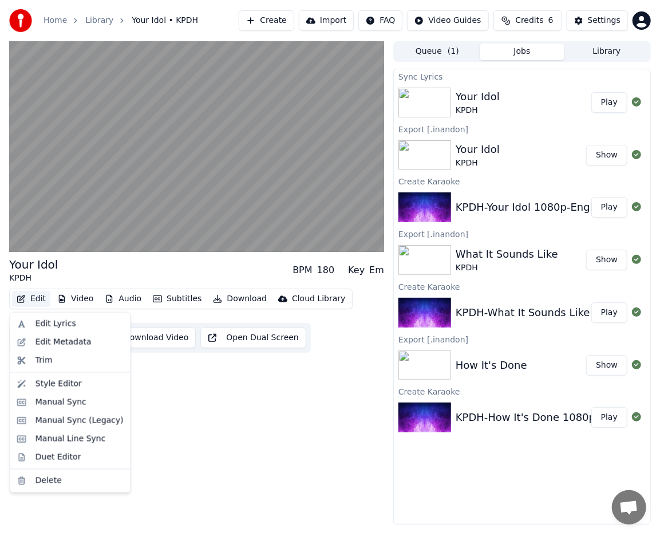
click at [35, 297] on button "Edit" at bounding box center [31, 299] width 38 height 16
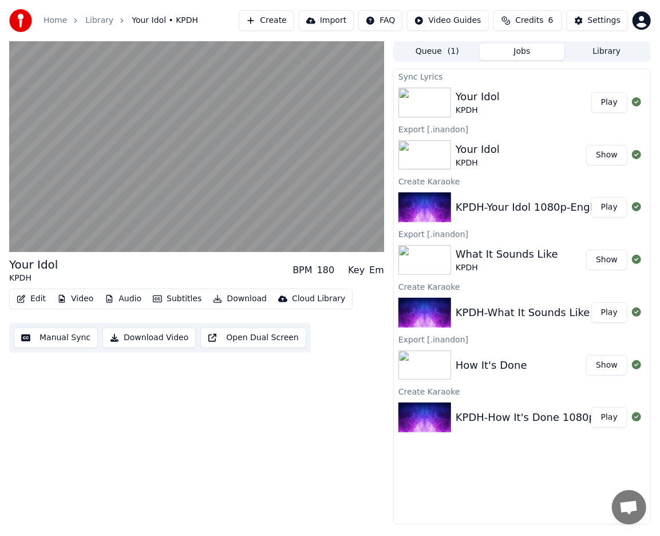
click at [35, 297] on button "Edit" at bounding box center [31, 299] width 38 height 16
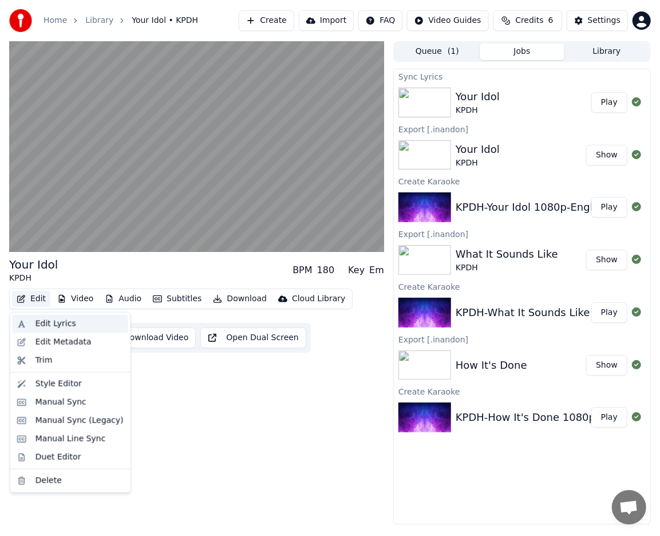
click at [34, 319] on div "Edit Lyrics" at bounding box center [71, 324] width 116 height 18
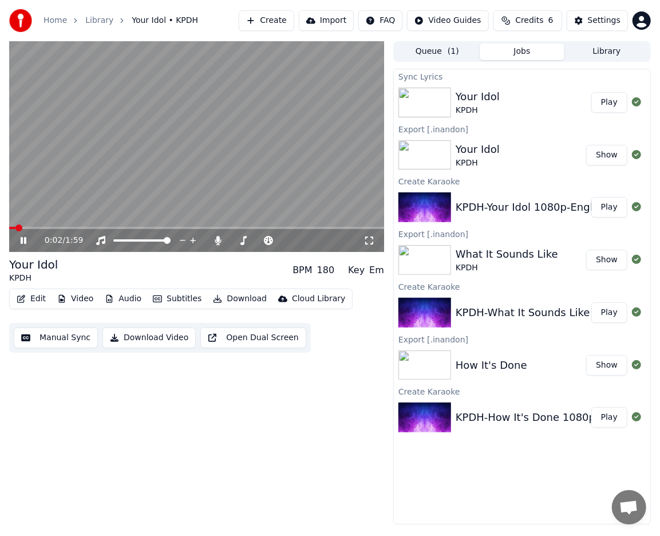
click at [10, 227] on span at bounding box center [12, 228] width 6 height 2
click at [15, 227] on span at bounding box center [18, 227] width 7 height 7
click at [26, 240] on icon at bounding box center [31, 240] width 26 height 9
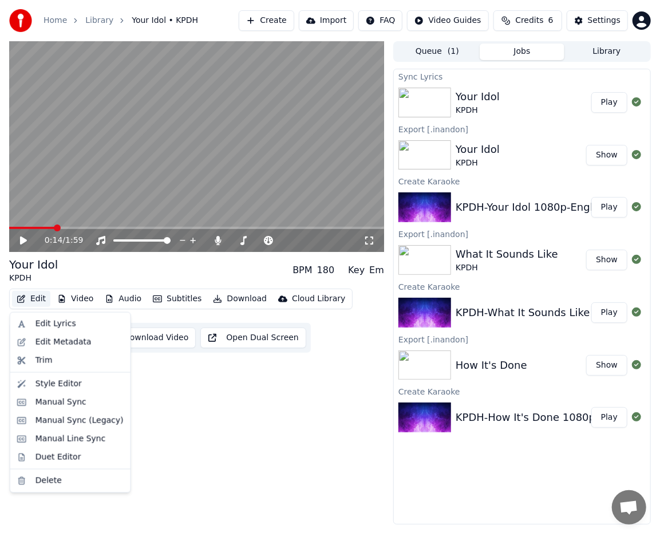
click at [34, 300] on button "Edit" at bounding box center [31, 299] width 38 height 16
click at [40, 327] on div "Edit Lyrics" at bounding box center [55, 323] width 41 height 11
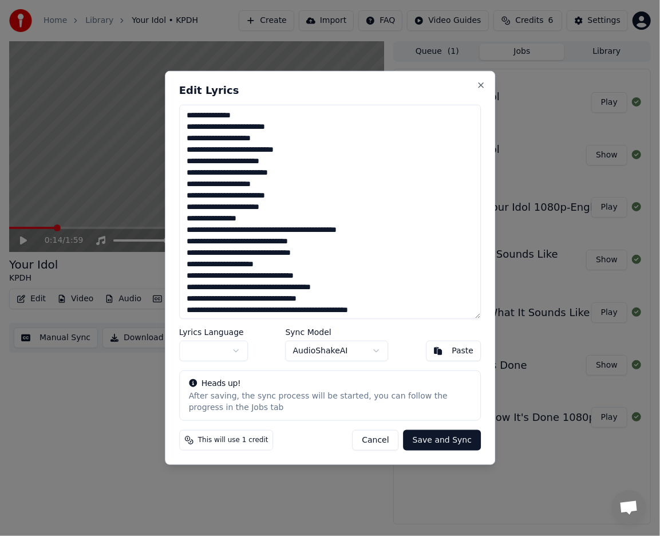
drag, startPoint x: 291, startPoint y: 208, endPoint x: 173, endPoint y: 94, distance: 164.7
click at [173, 94] on div "Edit Lyrics Lyrics Language Sync Model AudioShakeAI Paste Heads up! After savin…" at bounding box center [330, 268] width 330 height 394
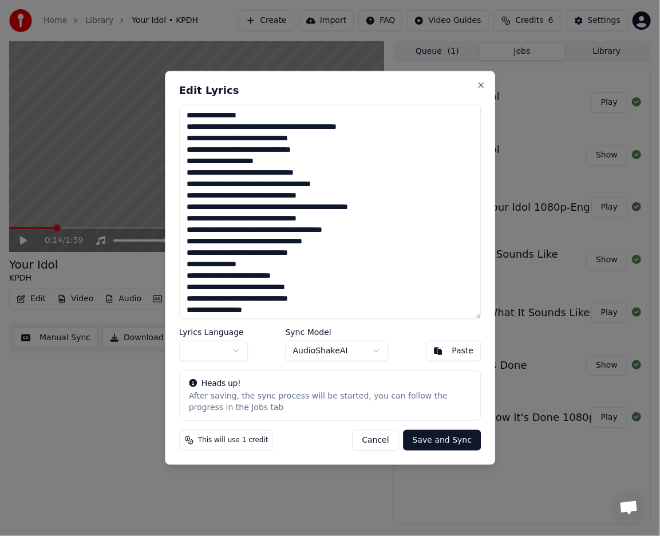
click at [386, 442] on button "Cancel" at bounding box center [375, 440] width 46 height 21
type textarea "**********"
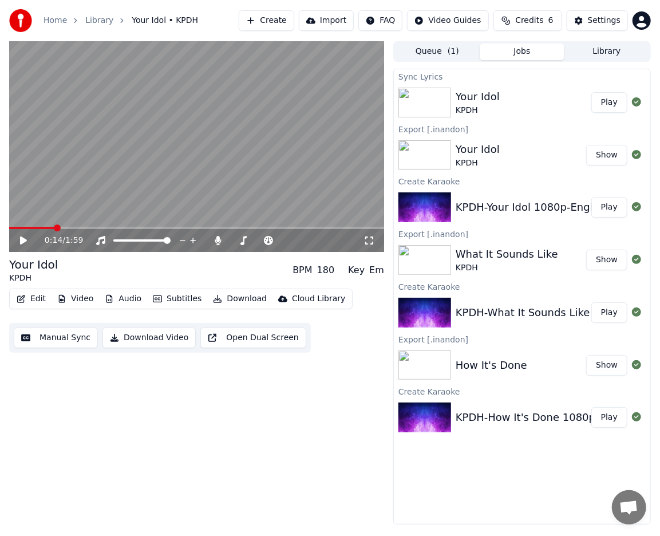
click at [242, 300] on button "Download" at bounding box center [239, 299] width 63 height 16
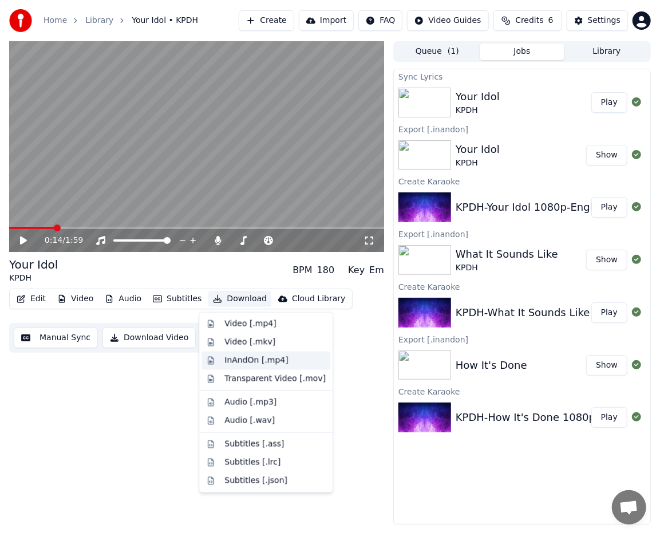
click at [278, 361] on div "InAndOn [.mp4]" at bounding box center [256, 360] width 64 height 11
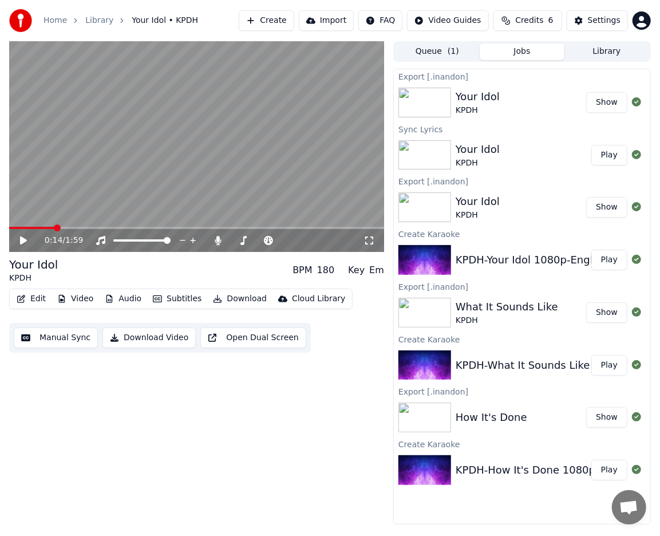
click at [31, 298] on button "Edit" at bounding box center [31, 299] width 38 height 16
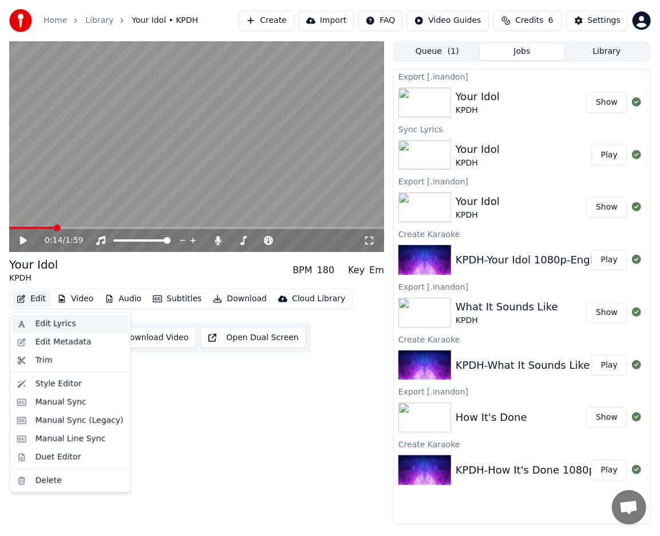
click at [49, 327] on div "Edit Lyrics" at bounding box center [55, 323] width 41 height 11
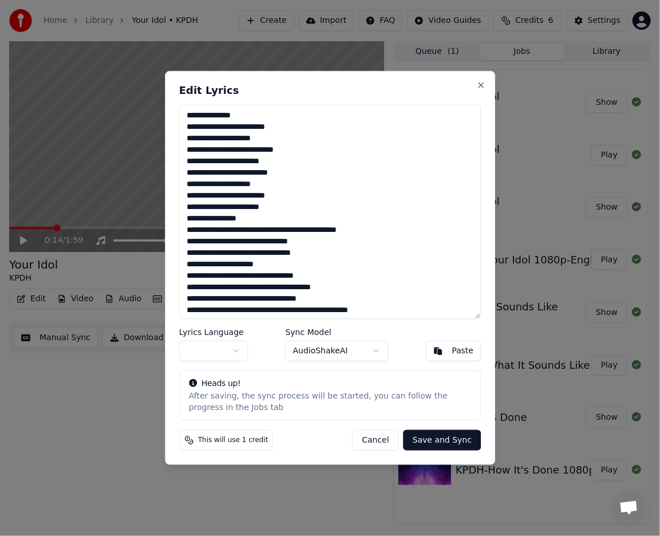
drag, startPoint x: 291, startPoint y: 209, endPoint x: 176, endPoint y: 102, distance: 157.1
click at [176, 102] on div "Edit Lyrics Lyrics Language Sync Model AudioShakeAI Paste Heads up! After savin…" at bounding box center [330, 268] width 330 height 394
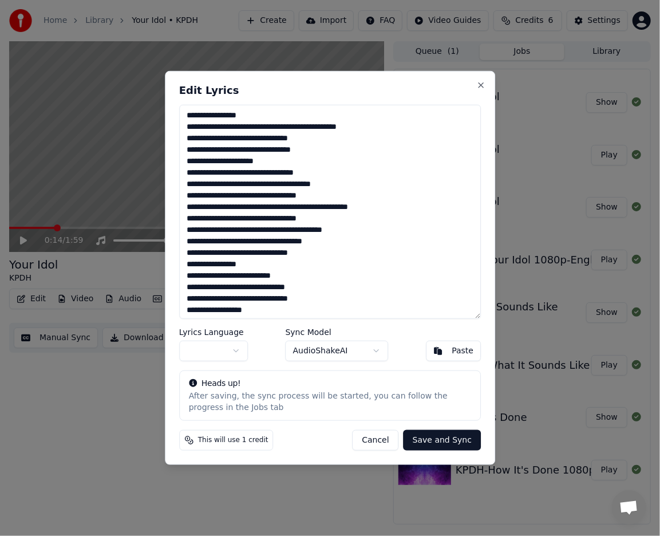
type textarea "**********"
click at [437, 442] on button "Save and Sync" at bounding box center [441, 440] width 77 height 21
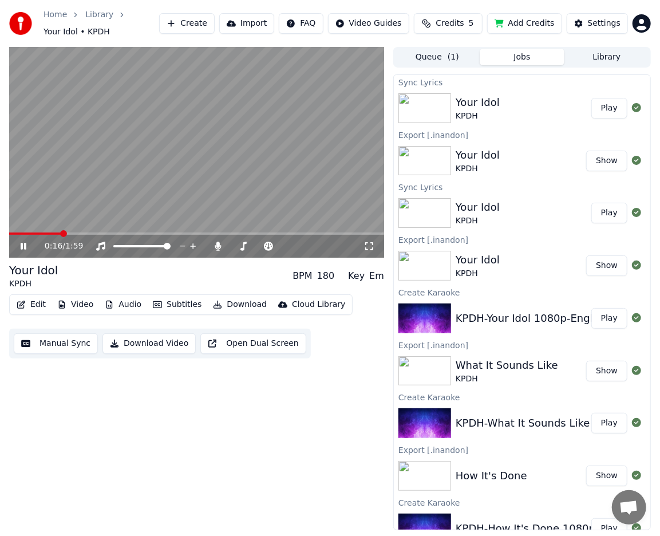
click at [25, 250] on icon at bounding box center [31, 246] width 26 height 9
click at [14, 250] on div "0:16 / 1:59" at bounding box center [197, 245] width 366 height 11
drag, startPoint x: 20, startPoint y: 230, endPoint x: 11, endPoint y: 234, distance: 9.8
click at [11, 233] on div "0:16 / 1:59" at bounding box center [196, 152] width 375 height 211
drag, startPoint x: 15, startPoint y: 235, endPoint x: 7, endPoint y: 236, distance: 8.7
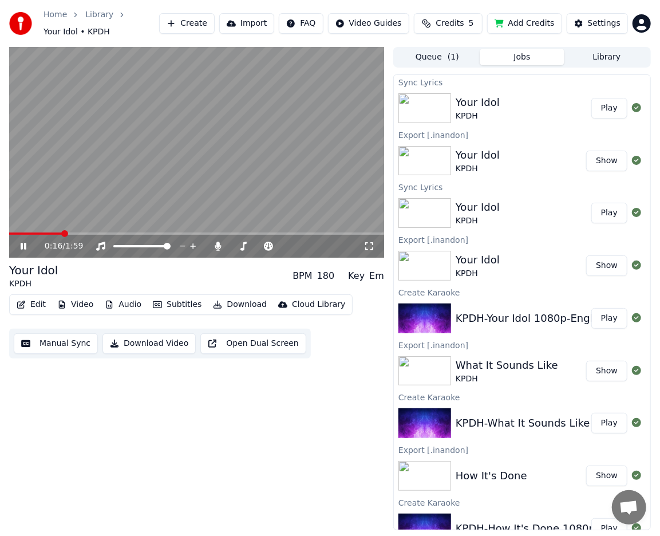
click at [7, 236] on div "0:16 / 1:59 Your Idol KPDH BPM 180 Key Em Edit Video Audio Subtitles Download C…" at bounding box center [330, 288] width 660 height 483
click at [15, 232] on span at bounding box center [18, 233] width 7 height 7
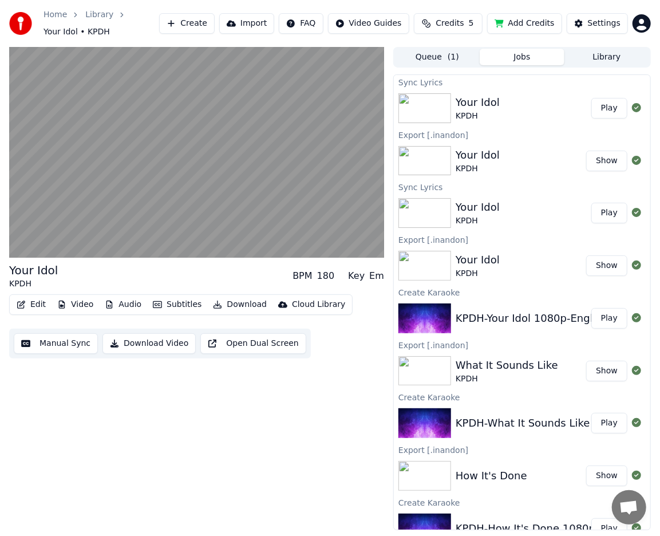
click at [244, 309] on button "Download" at bounding box center [239, 304] width 63 height 16
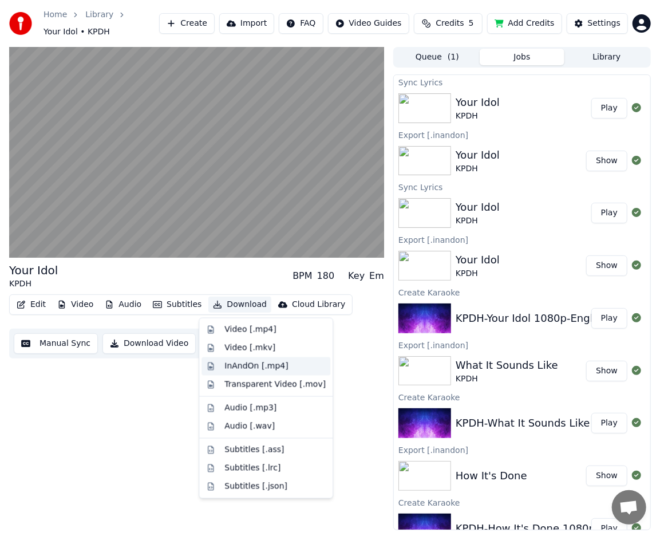
click at [274, 366] on div "InAndOn [.mp4]" at bounding box center [256, 366] width 64 height 11
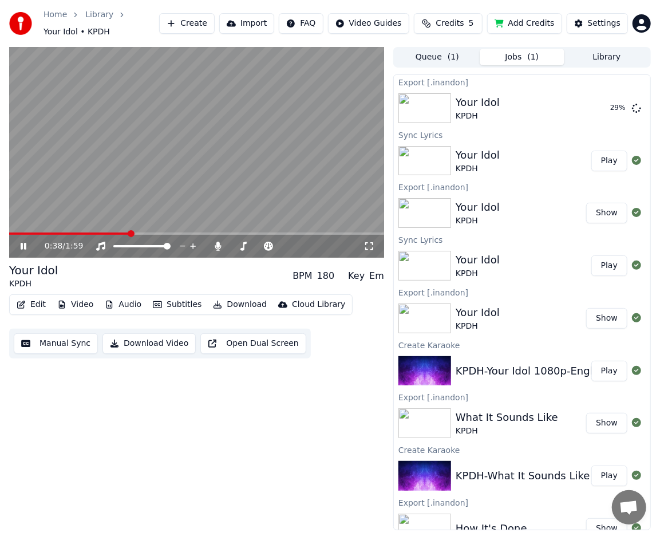
click at [34, 304] on button "Edit" at bounding box center [31, 304] width 38 height 16
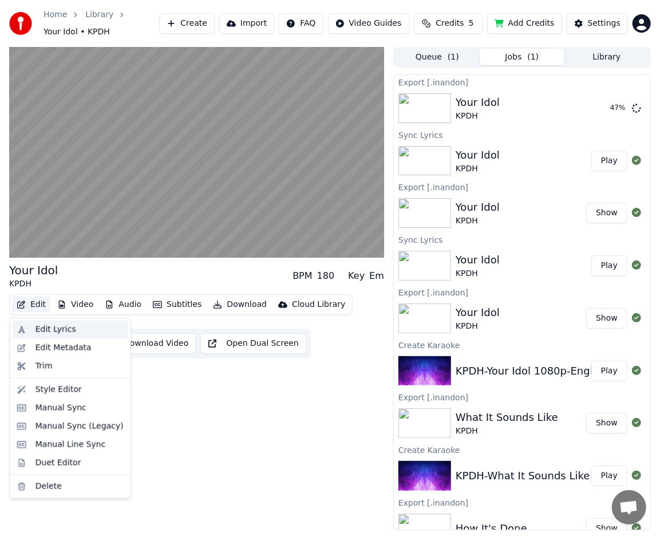
click at [66, 327] on div "Edit Lyrics" at bounding box center [55, 329] width 41 height 11
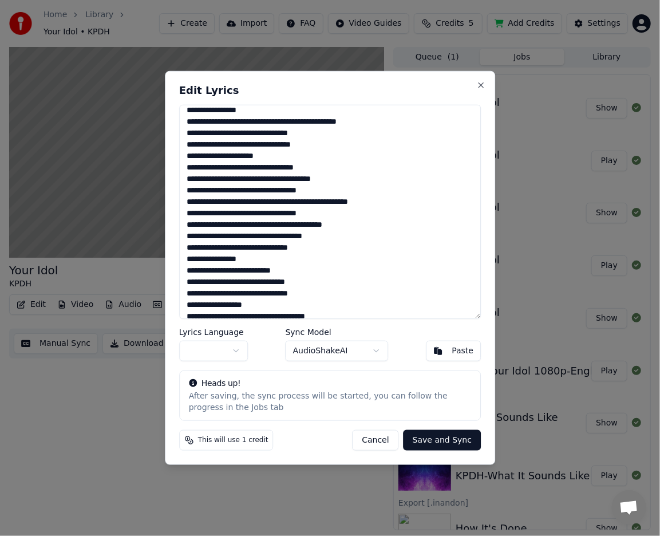
scroll to position [0, 0]
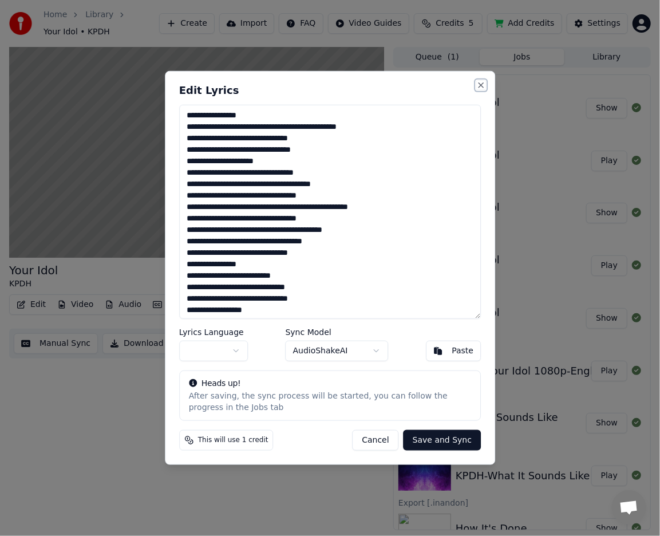
click at [479, 86] on button "Close" at bounding box center [480, 85] width 9 height 9
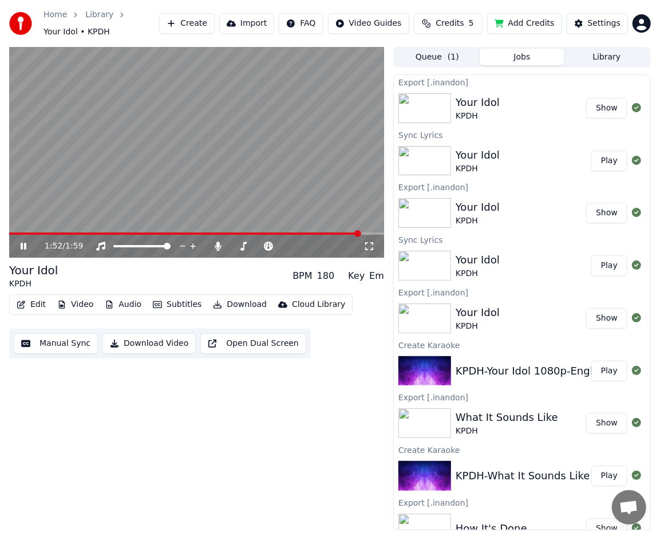
click at [101, 189] on video at bounding box center [196, 152] width 375 height 211
click at [37, 424] on div "1:52 / 1:59 Your Idol KPDH BPM 180 Key Em Edit Video Audio Subtitles Download C…" at bounding box center [196, 288] width 375 height 483
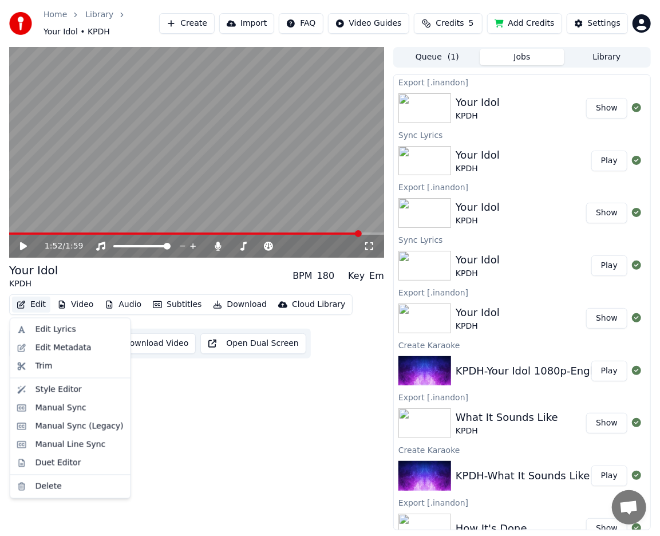
click at [27, 306] on button "Edit" at bounding box center [31, 304] width 38 height 16
click at [37, 308] on button "Edit" at bounding box center [31, 304] width 38 height 16
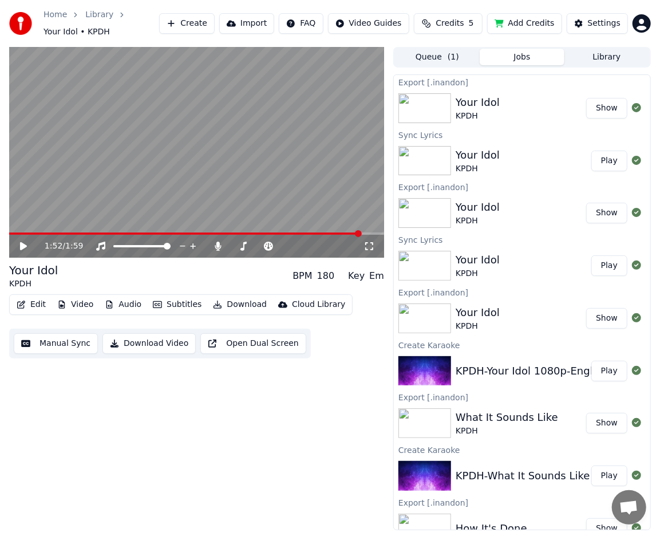
click at [37, 308] on button "Edit" at bounding box center [31, 304] width 38 height 16
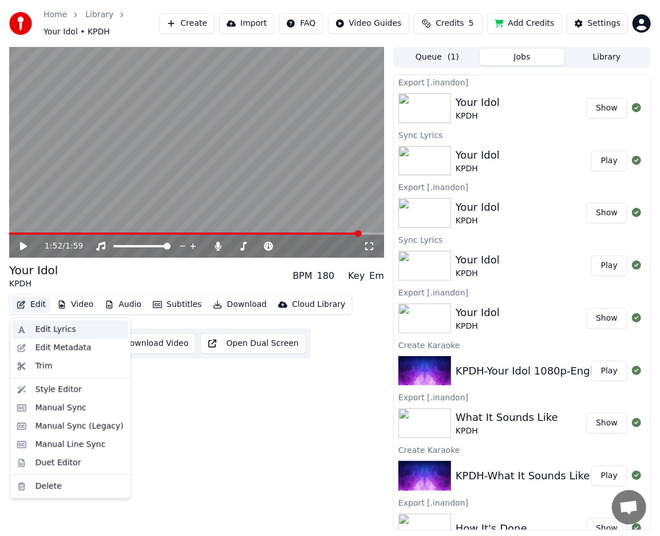
click at [45, 322] on div "Edit Lyrics" at bounding box center [71, 330] width 116 height 18
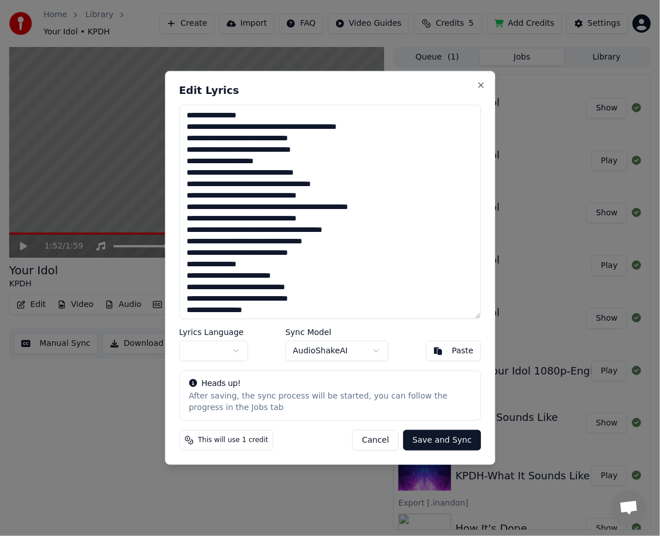
click at [256, 230] on textarea at bounding box center [330, 212] width 302 height 214
click at [482, 87] on button "Close" at bounding box center [480, 85] width 9 height 9
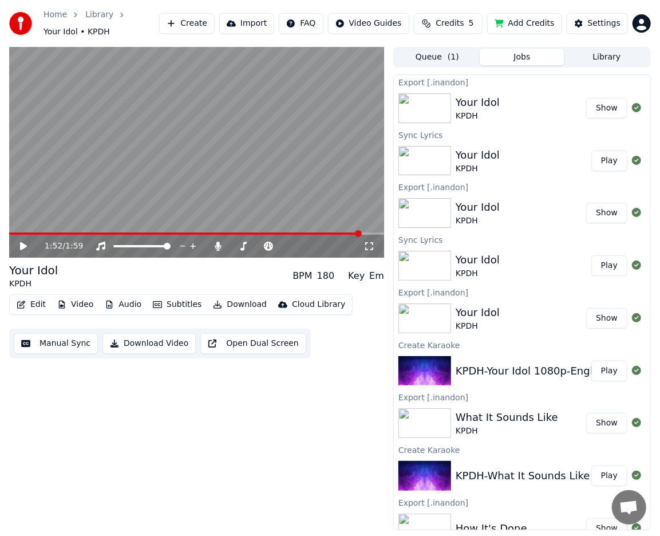
drag, startPoint x: 321, startPoint y: 393, endPoint x: 319, endPoint y: 371, distance: 21.8
click at [321, 394] on div "1:52 / 1:59 Your Idol KPDH BPM 180 Key Em Edit Video Audio Subtitles Download C…" at bounding box center [196, 288] width 375 height 483
click at [205, 29] on button "Create" at bounding box center [187, 23] width 56 height 21
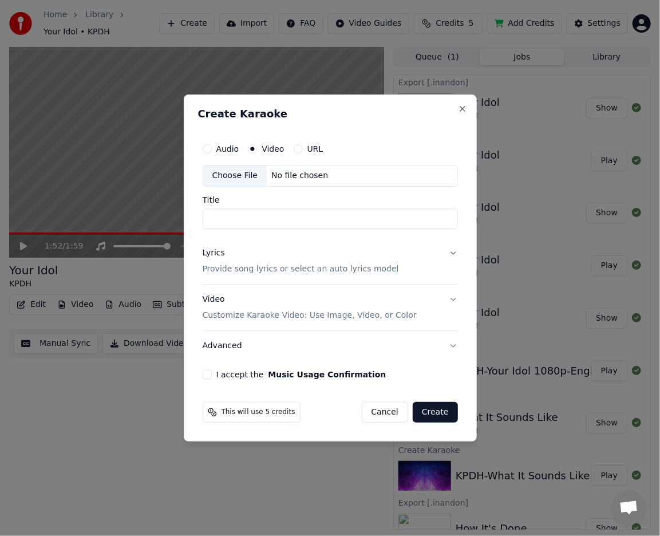
click at [237, 176] on div "Choose File" at bounding box center [235, 175] width 64 height 21
type input "**********"
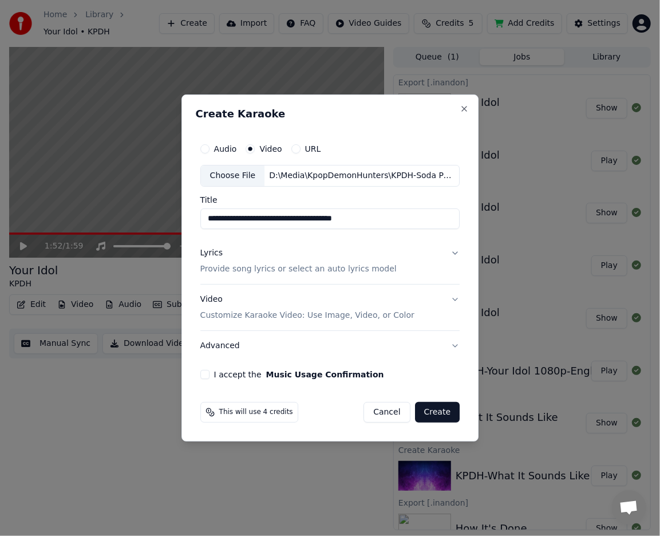
click at [451, 253] on button "Lyrics Provide song lyrics or select an auto lyrics model" at bounding box center [330, 261] width 260 height 46
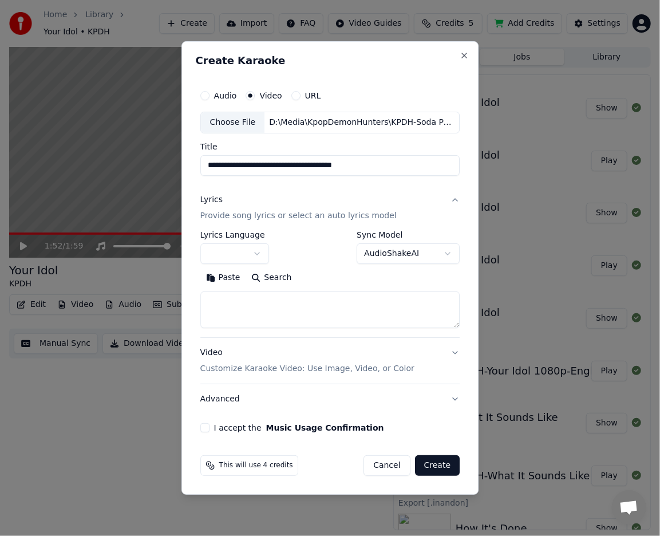
click at [302, 303] on textarea at bounding box center [330, 309] width 260 height 37
paste textarea "**********"
click at [209, 427] on button "I accept the Music Usage Confirmation" at bounding box center [204, 427] width 9 height 9
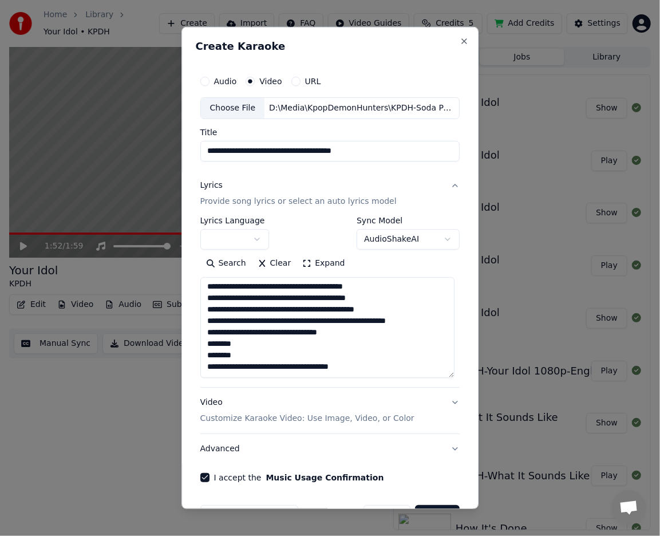
drag, startPoint x: 454, startPoint y: 325, endPoint x: 458, endPoint y: 381, distance: 55.7
click at [458, 381] on div "**********" at bounding box center [330, 268] width 298 height 482
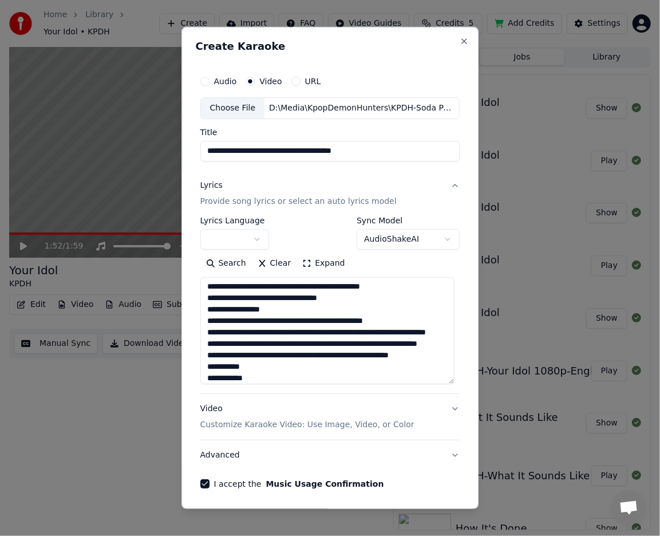
scroll to position [0, 0]
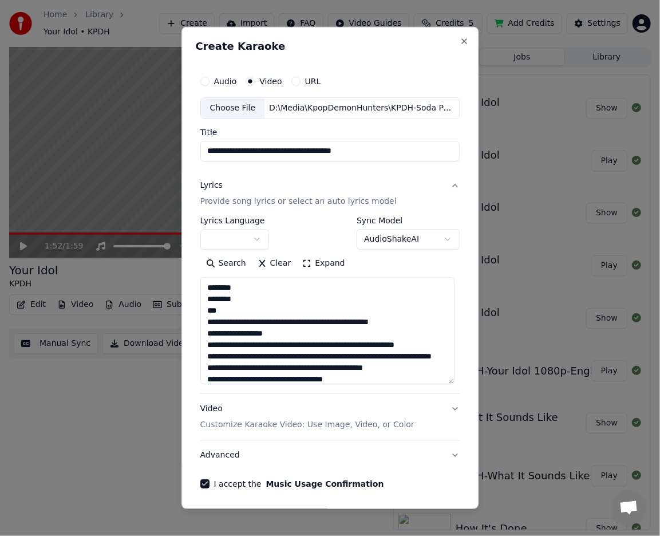
drag, startPoint x: 412, startPoint y: 374, endPoint x: 172, endPoint y: 227, distance: 281.8
click at [172, 227] on body "**********" at bounding box center [330, 268] width 660 height 536
paste textarea "**********"
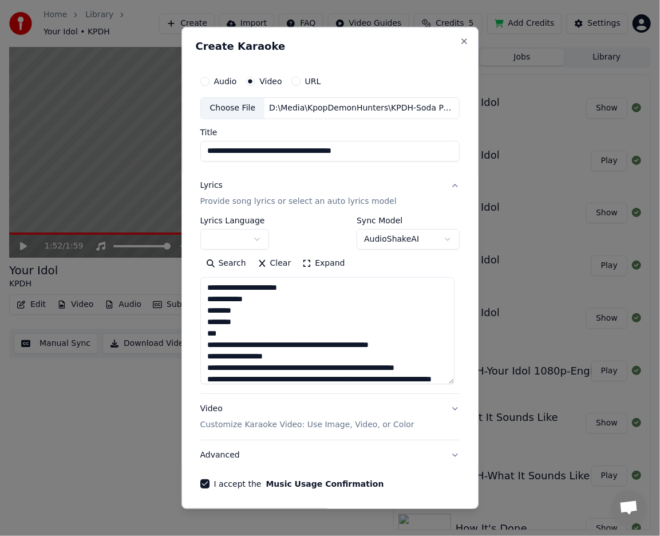
click at [308, 287] on textarea at bounding box center [327, 330] width 254 height 107
click at [208, 296] on textarea at bounding box center [327, 330] width 254 height 107
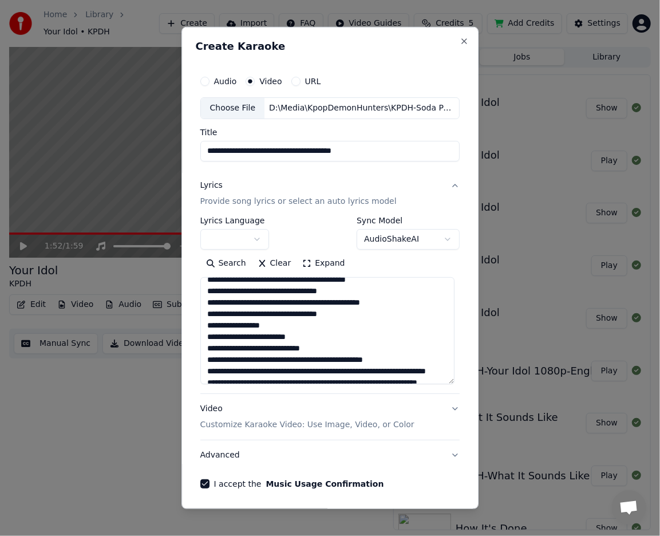
scroll to position [239, 0]
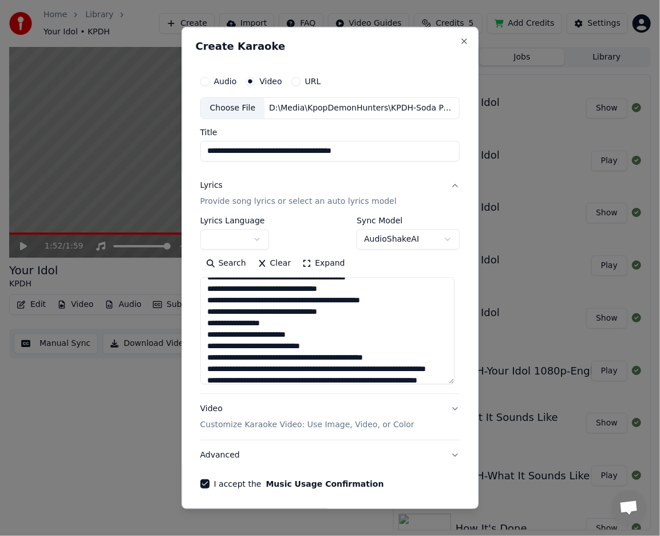
click at [323, 343] on textarea at bounding box center [327, 330] width 254 height 107
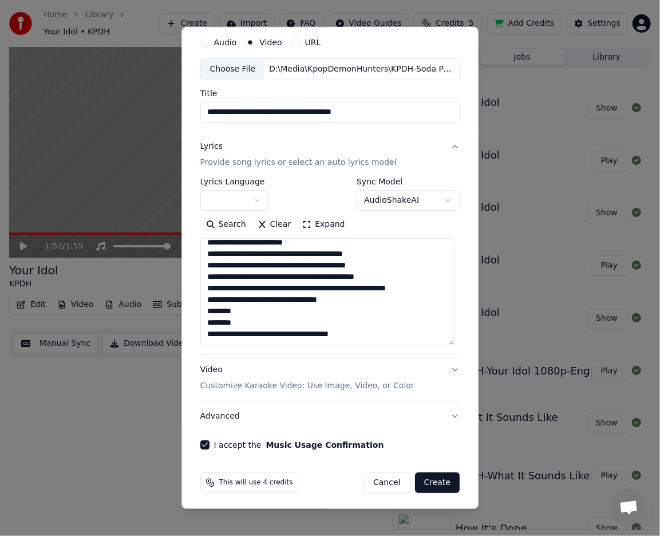
scroll to position [40, 0]
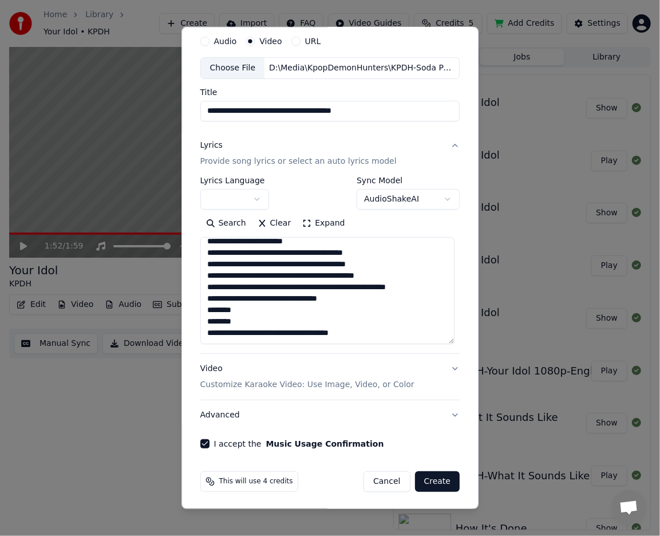
type textarea "**********"
click at [430, 477] on button "Create" at bounding box center [437, 481] width 45 height 21
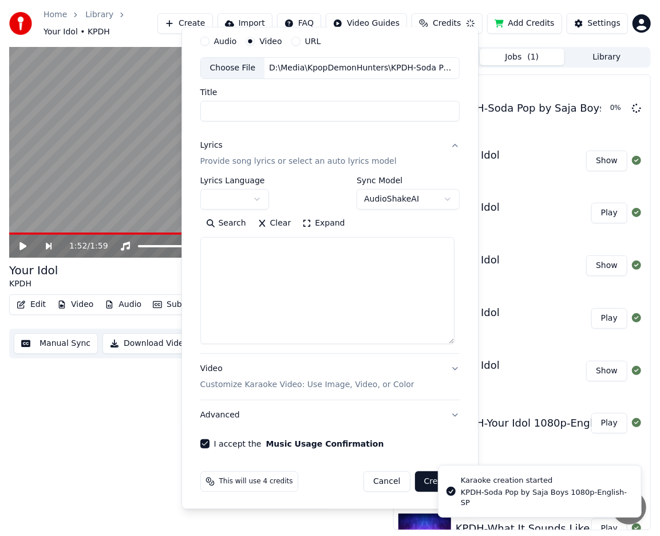
scroll to position [0, 0]
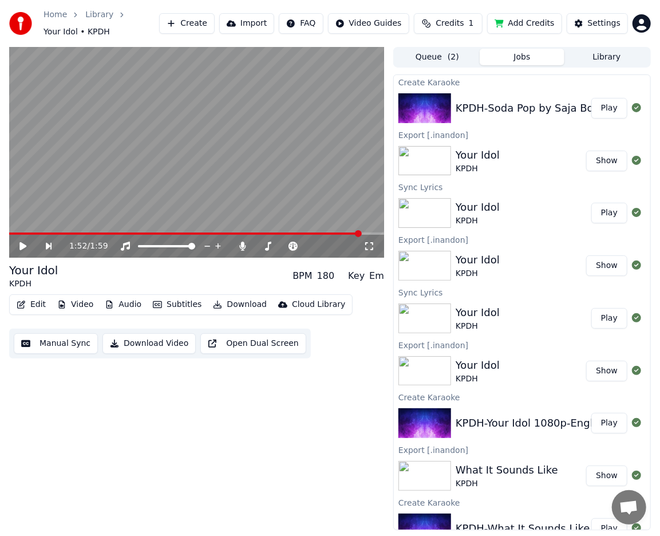
drag, startPoint x: 509, startPoint y: 110, endPoint x: 533, endPoint y: 114, distance: 24.3
click at [509, 110] on div "KPDH-Soda Pop by Saja Boys 1080p-English-SP" at bounding box center [577, 108] width 243 height 16
click at [602, 111] on button "Play" at bounding box center [609, 108] width 36 height 21
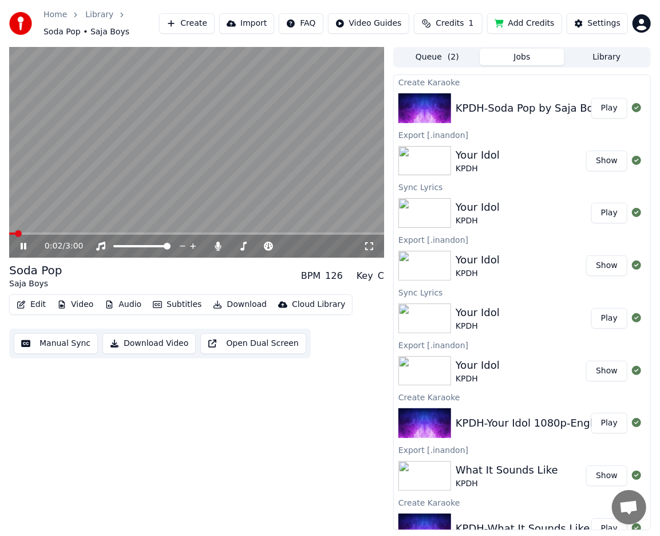
click at [365, 246] on icon at bounding box center [368, 246] width 11 height 9
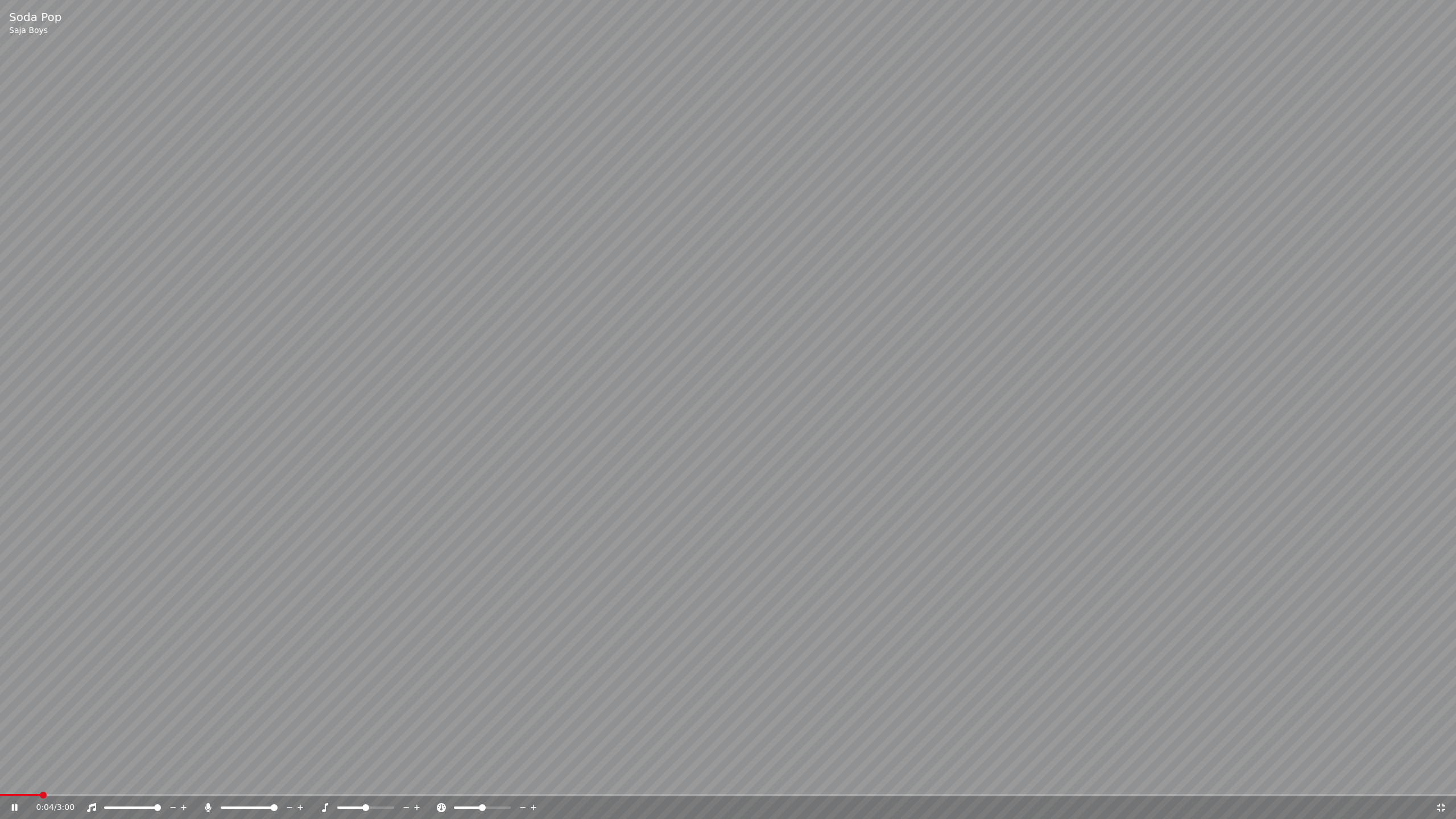
click at [655, 532] on icon at bounding box center [1441, 807] width 11 height 9
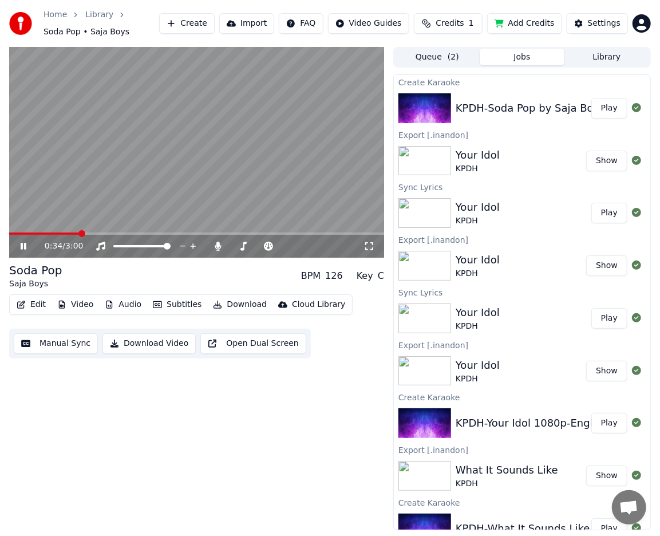
click at [147, 235] on div "0:34 / 3:00" at bounding box center [196, 246] width 375 height 23
click at [155, 234] on span at bounding box center [196, 233] width 375 height 2
click at [167, 234] on span at bounding box center [196, 233] width 375 height 2
click at [174, 234] on span at bounding box center [196, 233] width 375 height 2
click at [181, 232] on span at bounding box center [196, 233] width 375 height 2
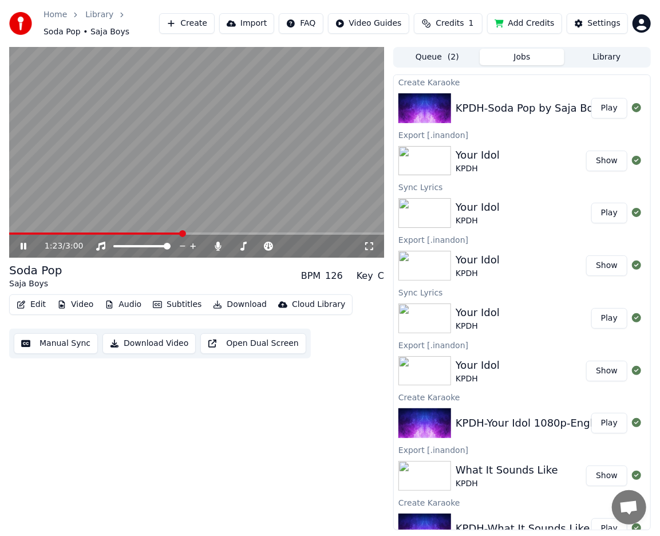
click at [190, 232] on span at bounding box center [196, 233] width 375 height 2
click at [200, 232] on span at bounding box center [196, 233] width 375 height 2
click at [209, 232] on span at bounding box center [196, 233] width 375 height 2
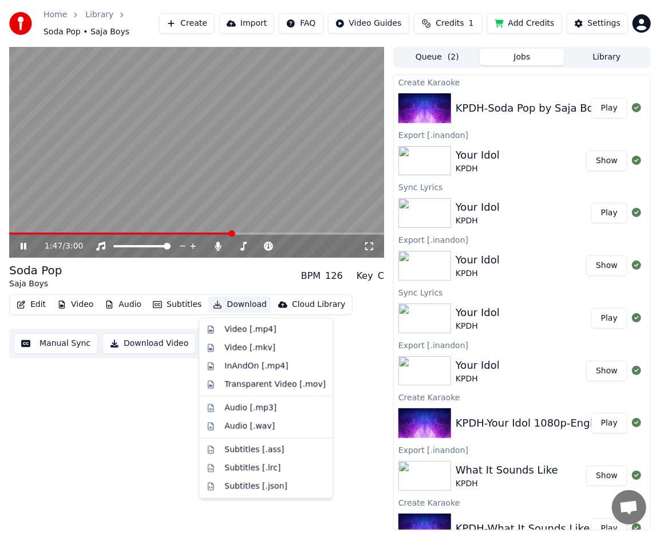
click at [232, 307] on button "Download" at bounding box center [239, 304] width 63 height 16
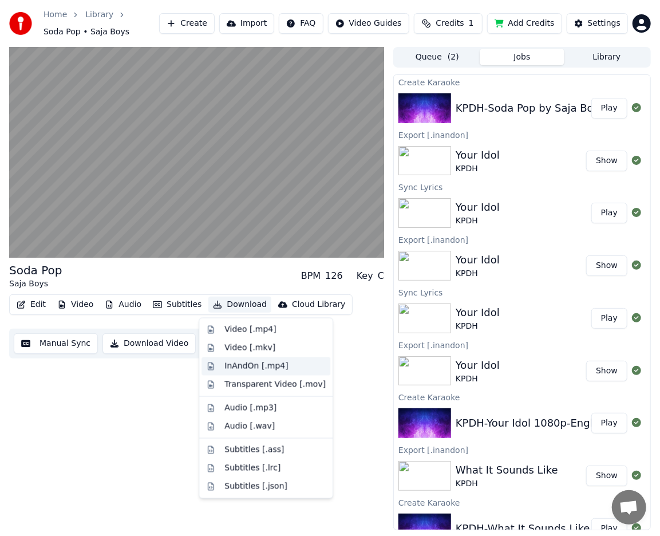
click at [270, 364] on div "InAndOn [.mp4]" at bounding box center [256, 366] width 64 height 11
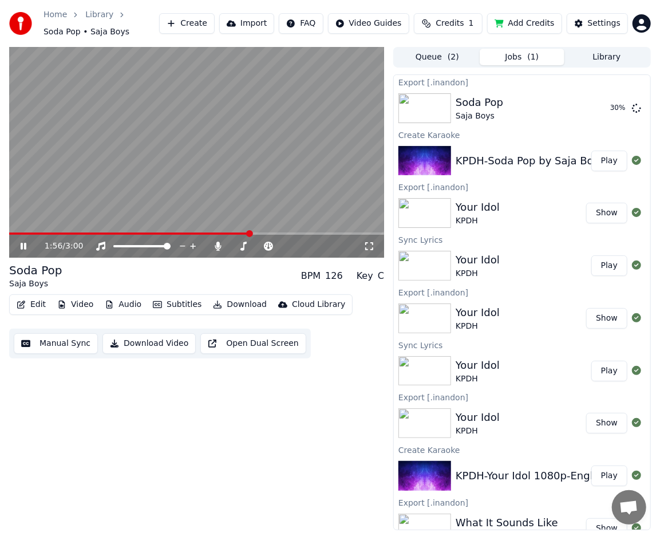
click at [23, 248] on icon at bounding box center [31, 246] width 26 height 9
